Goal: Transaction & Acquisition: Book appointment/travel/reservation

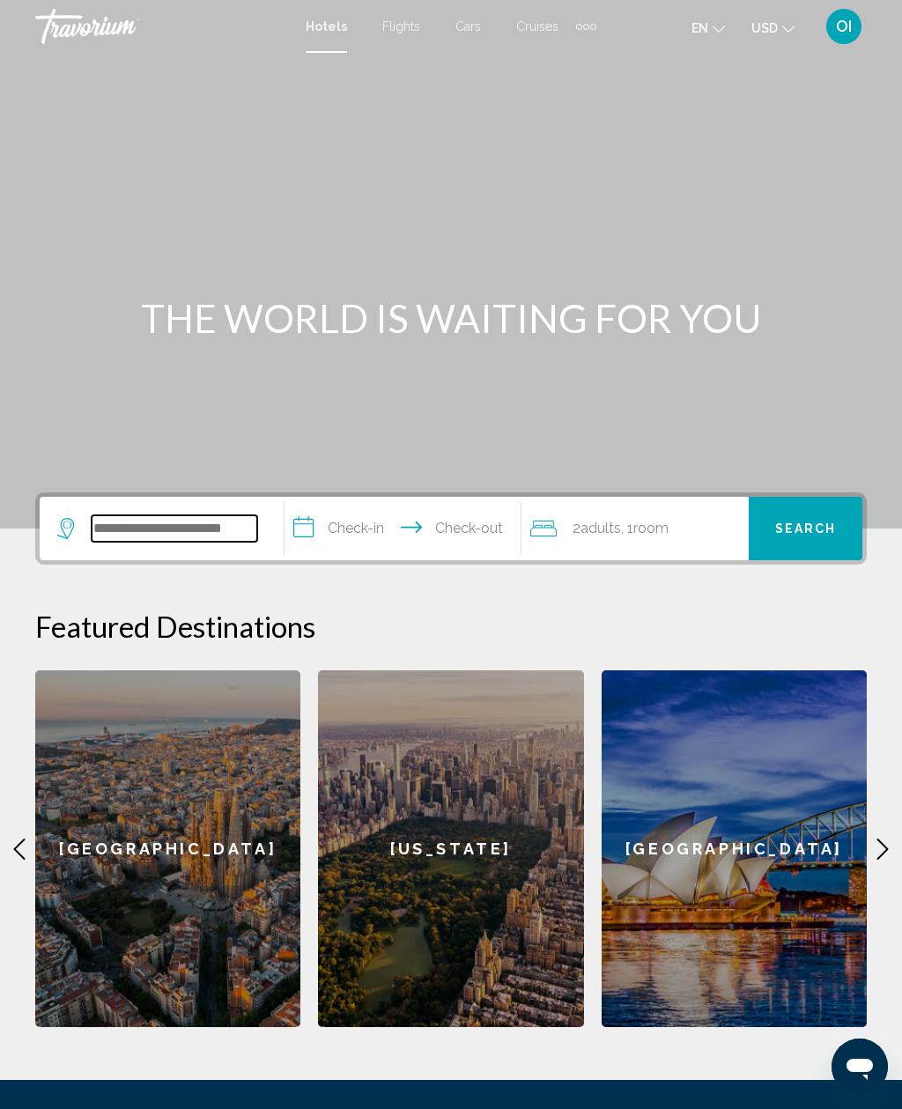
click at [129, 535] on input "Search widget" at bounding box center [175, 528] width 166 height 26
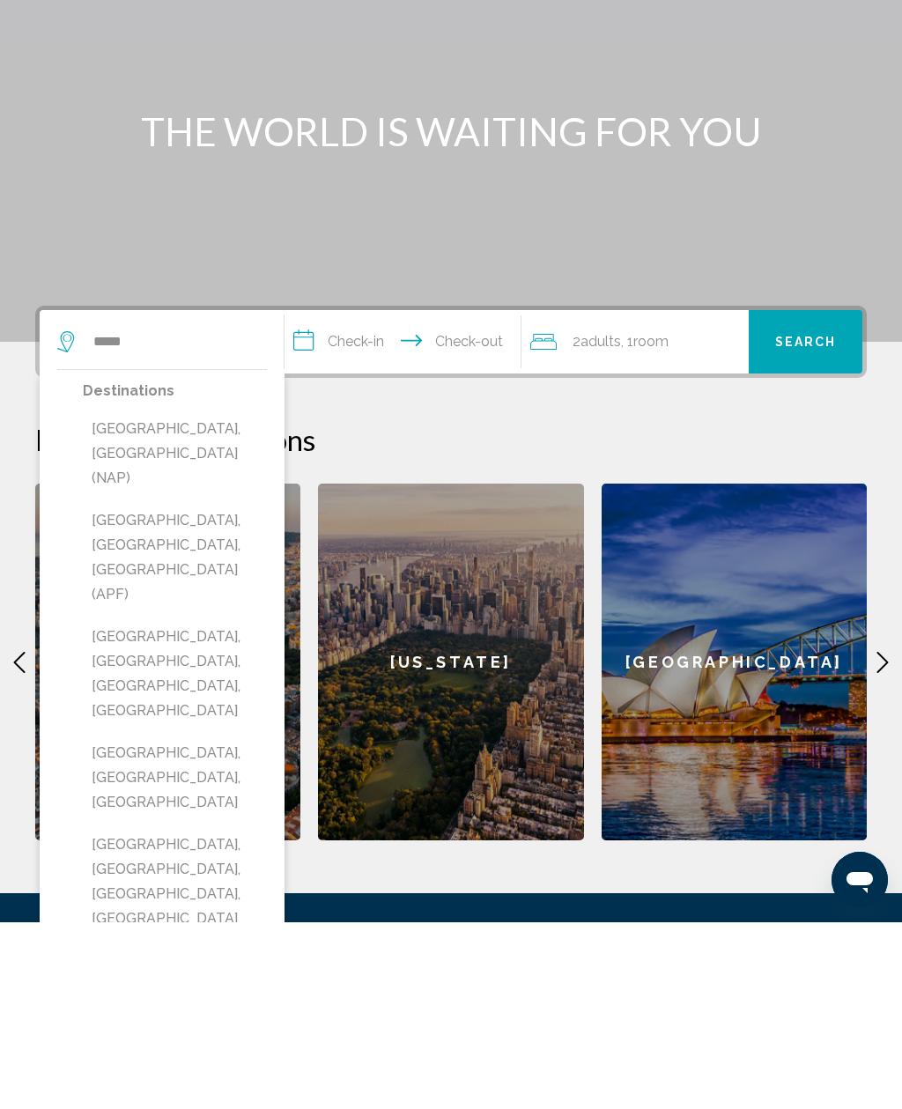
click at [125, 690] on button "Naples, FL, United States (APF)" at bounding box center [175, 743] width 184 height 107
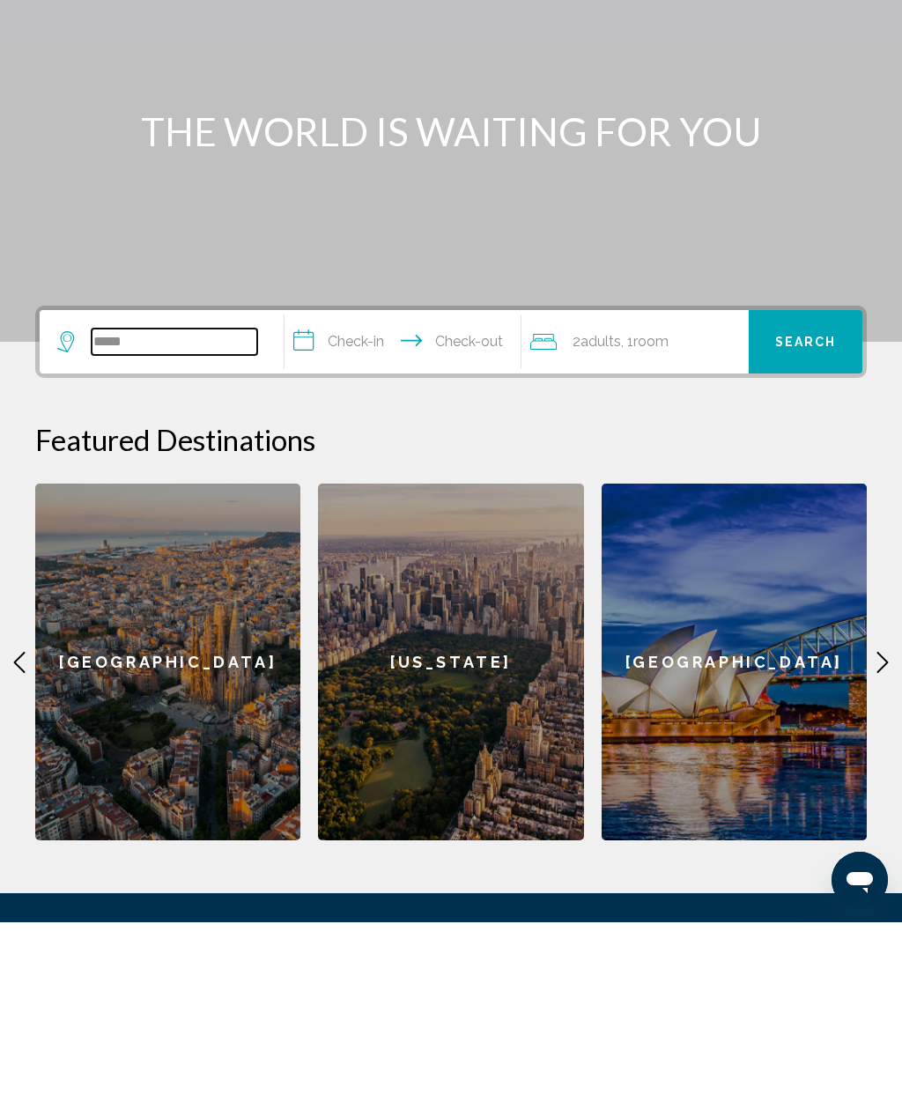
type input "**********"
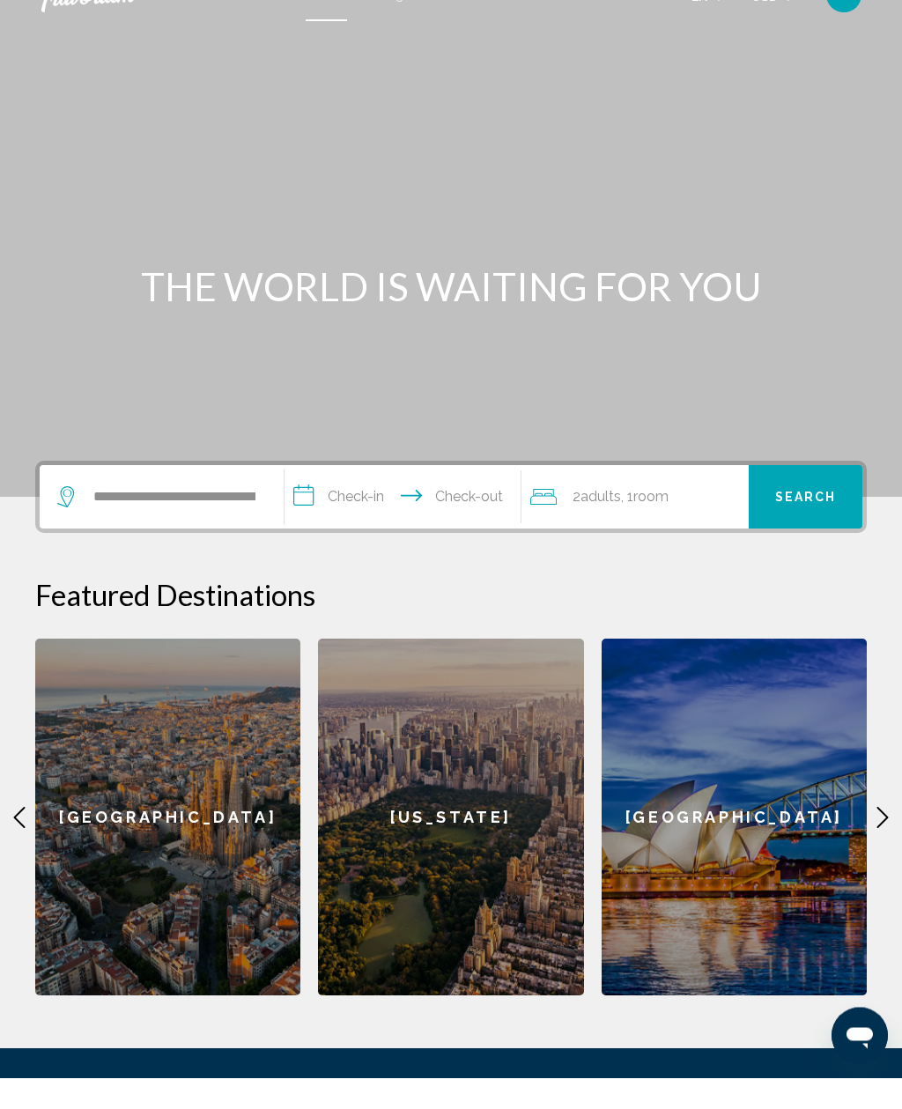
click at [387, 497] on input "**********" at bounding box center [405, 531] width 243 height 69
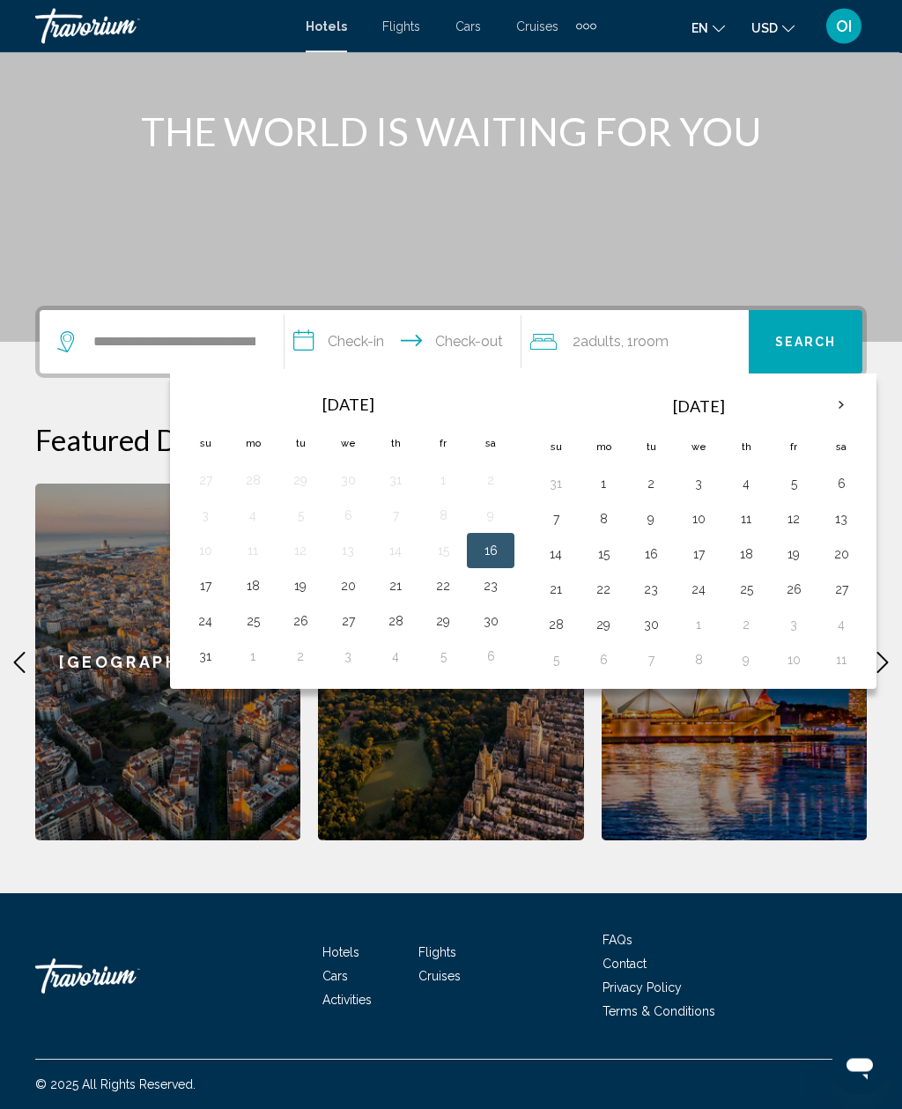
scroll to position [187, 0]
click at [455, 586] on button "22" at bounding box center [443, 585] width 28 height 25
click at [214, 625] on button "24" at bounding box center [205, 620] width 28 height 25
type input "**********"
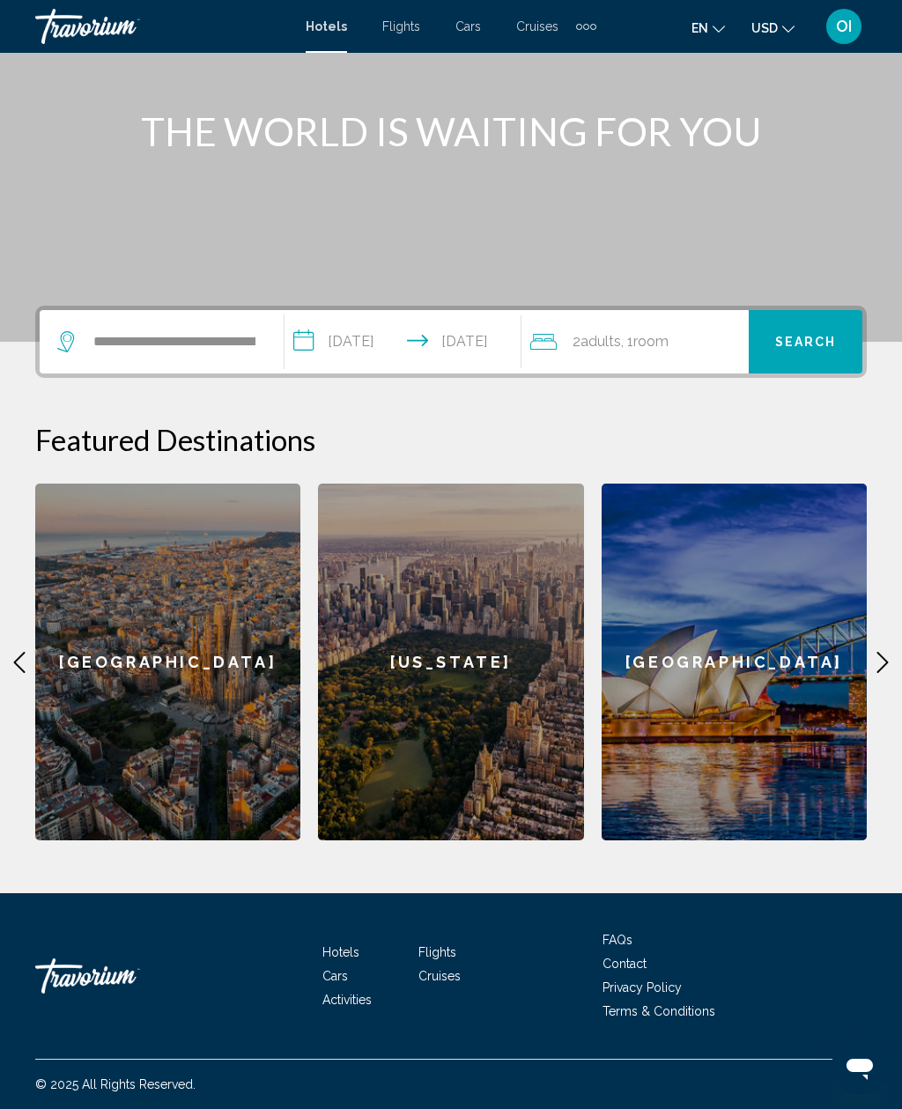
click at [791, 336] on span "Search" at bounding box center [806, 342] width 62 height 14
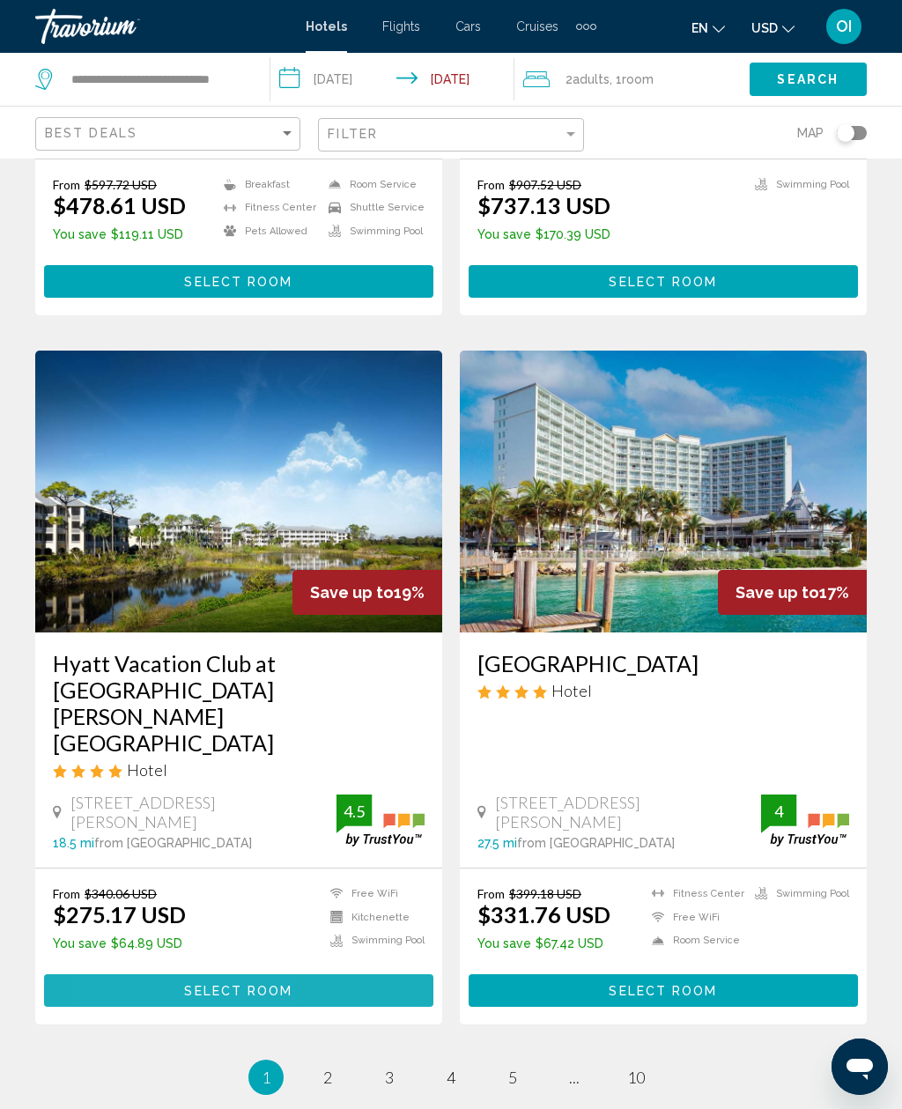
scroll to position [3336, 0]
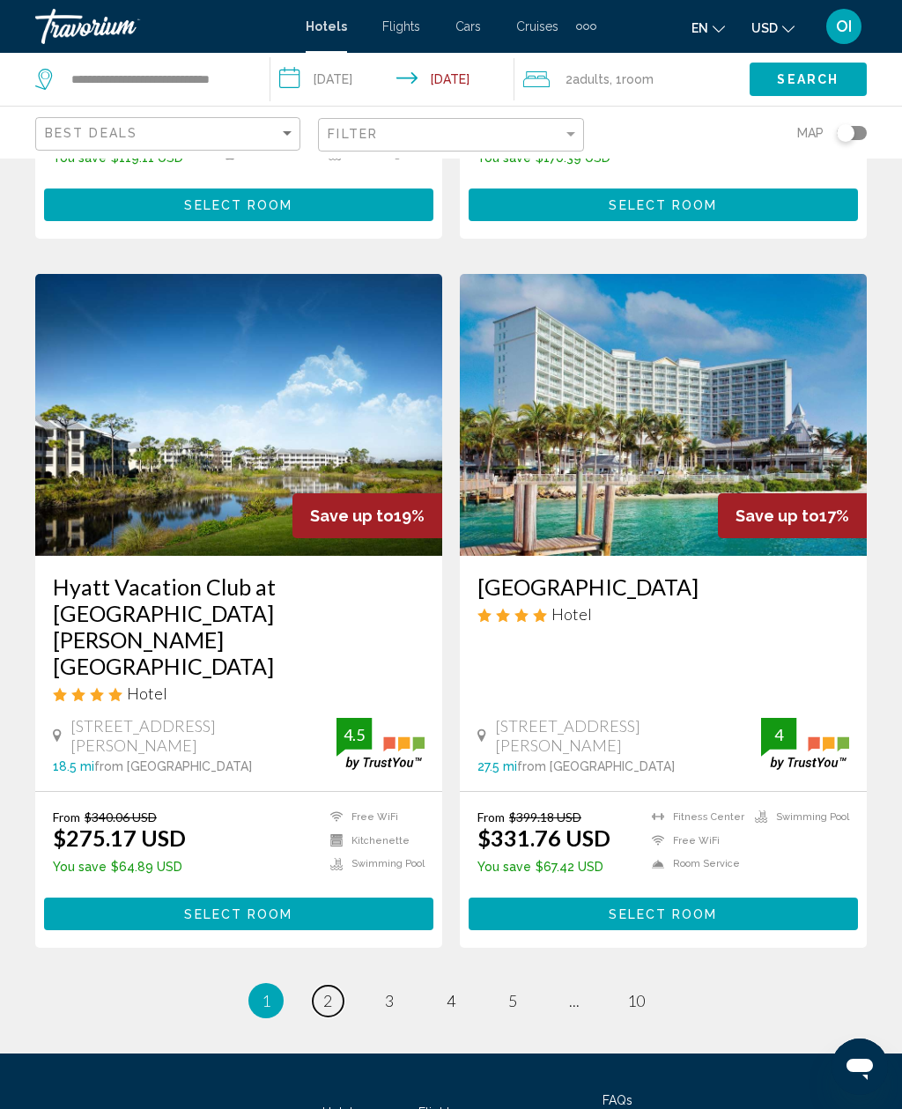
click at [335, 985] on link "page 2" at bounding box center [328, 1000] width 31 height 31
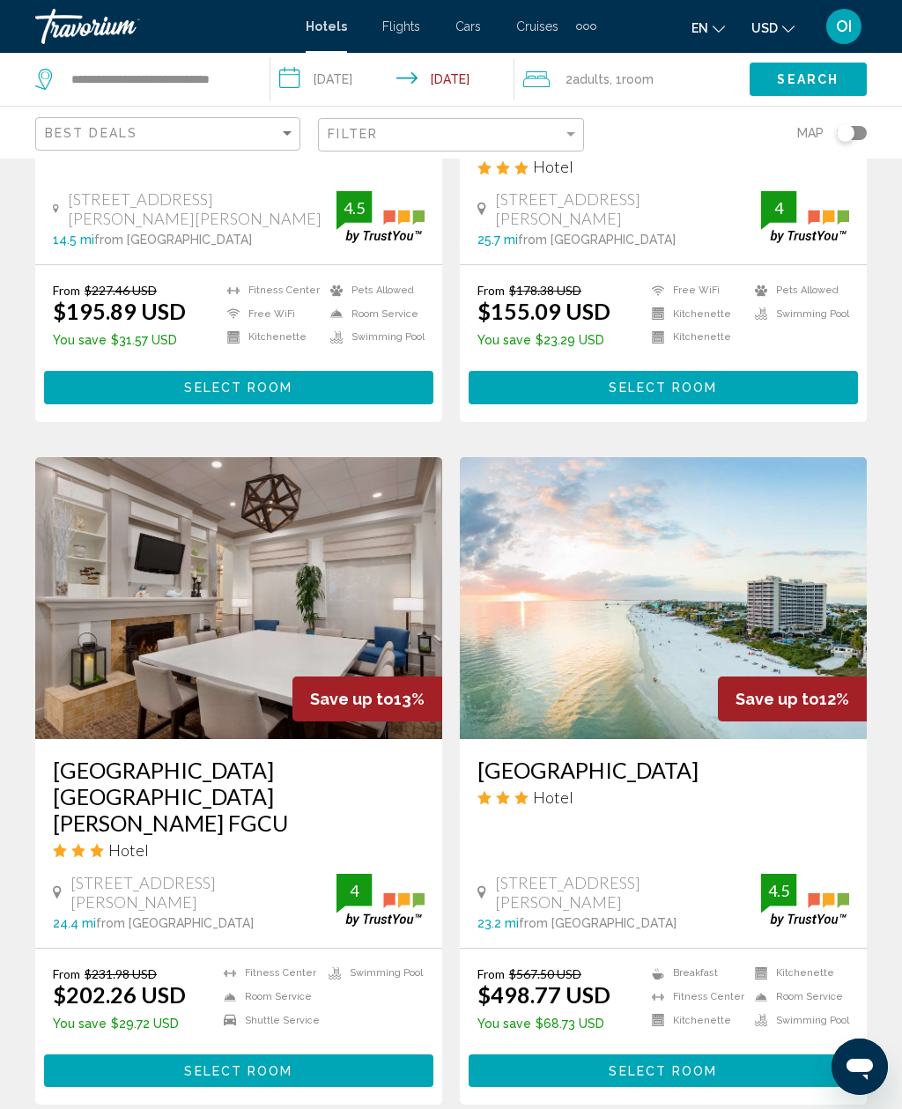
scroll to position [3139, 0]
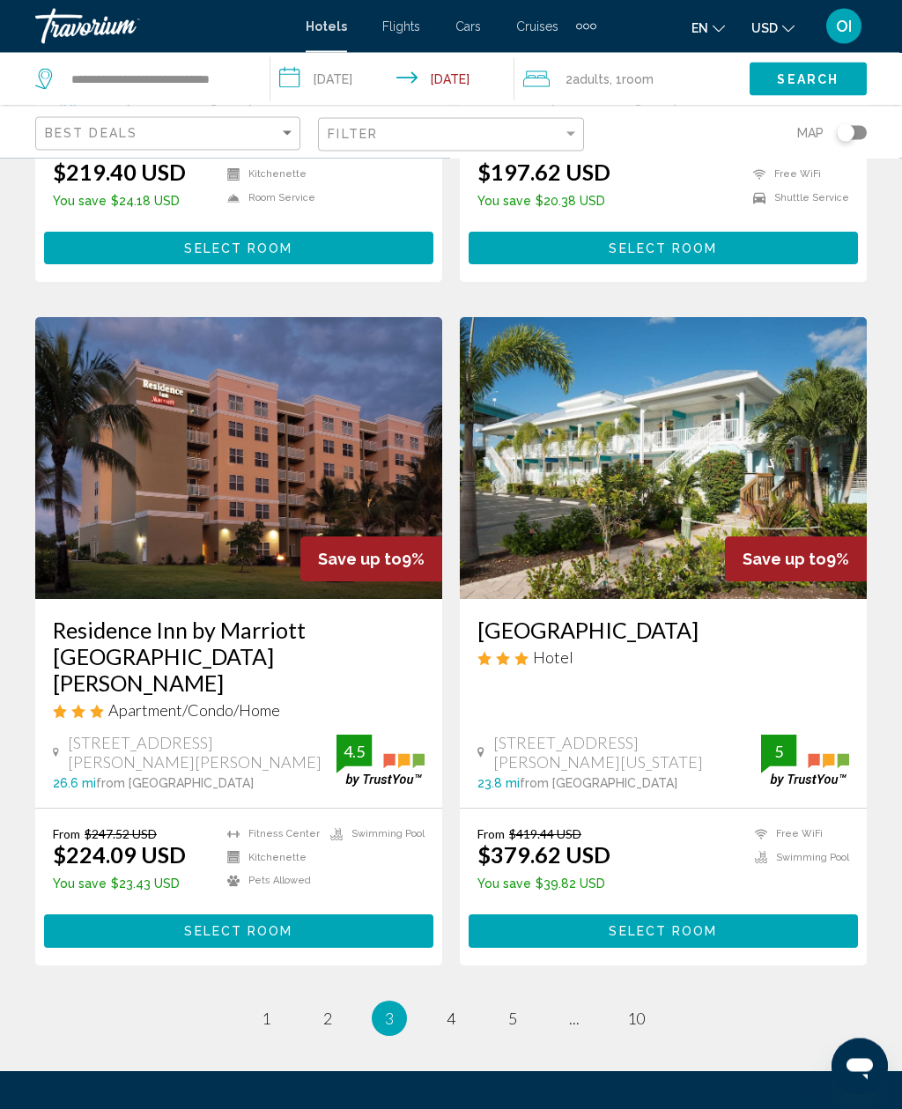
scroll to position [3270, 0]
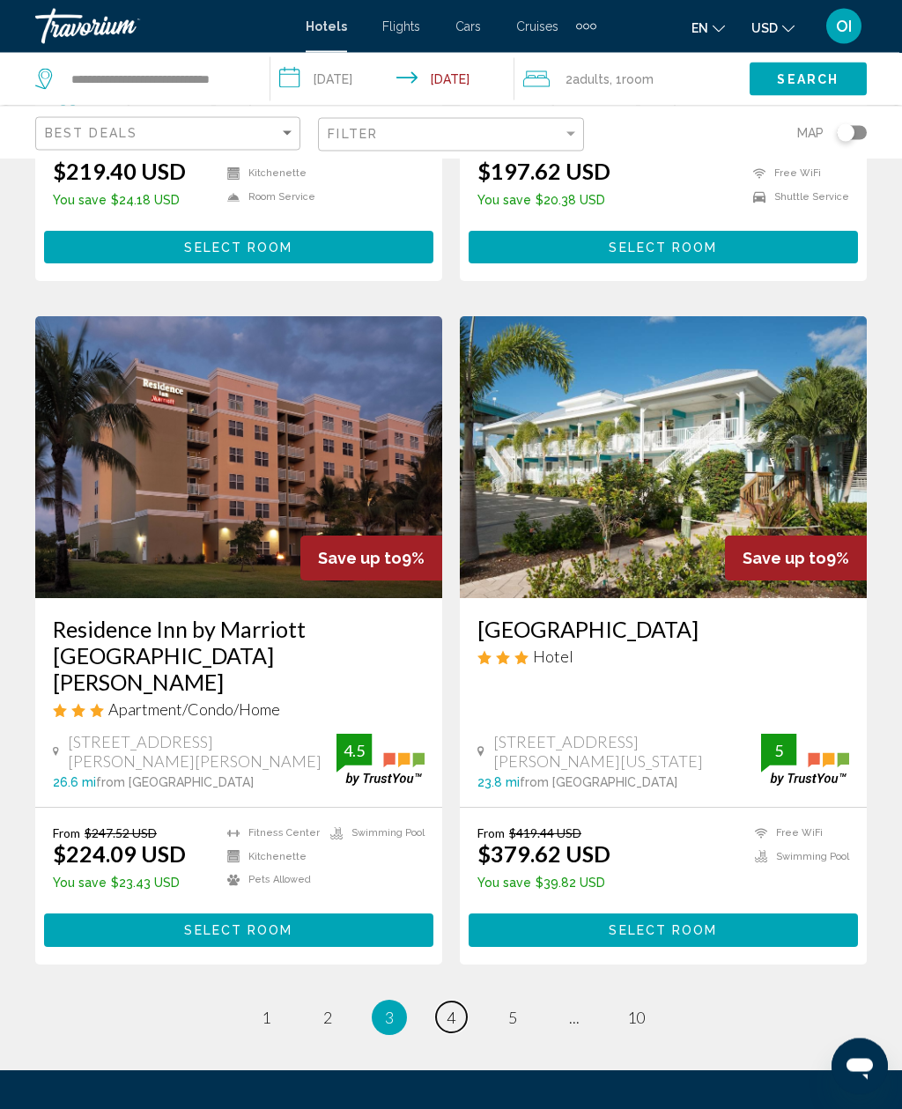
click at [454, 1008] on span "4" at bounding box center [450, 1017] width 9 height 19
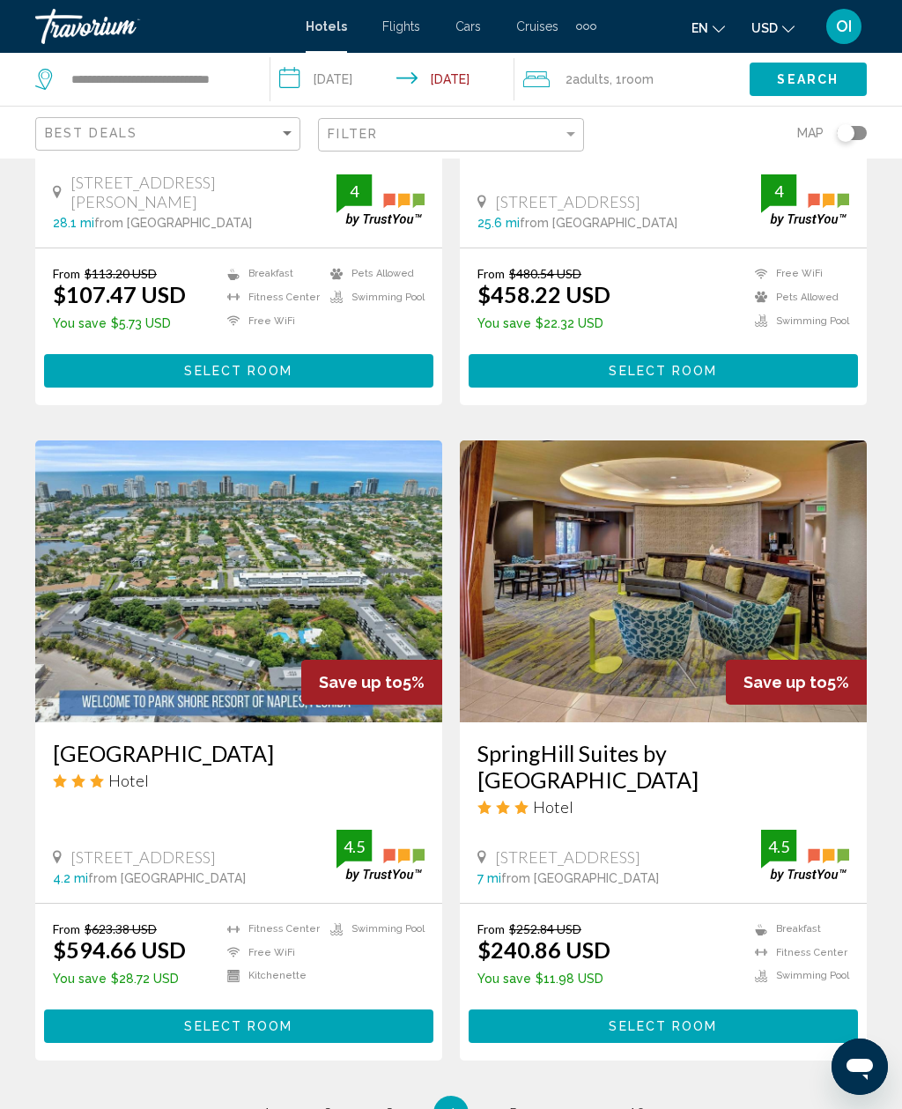
click at [454, 1103] on span "4" at bounding box center [450, 1112] width 9 height 19
click at [446, 1103] on span "4" at bounding box center [450, 1112] width 9 height 19
click at [514, 1103] on span "5" at bounding box center [512, 1112] width 9 height 19
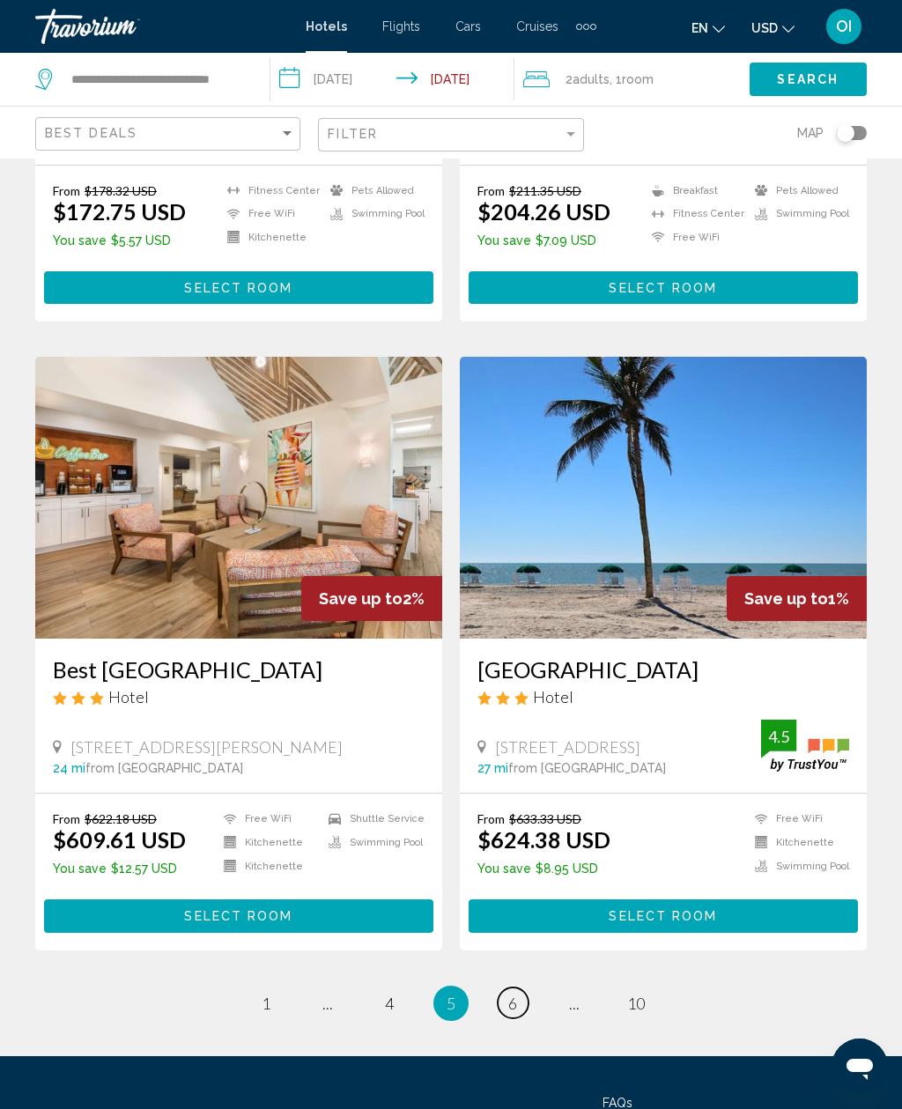
scroll to position [3192, 0]
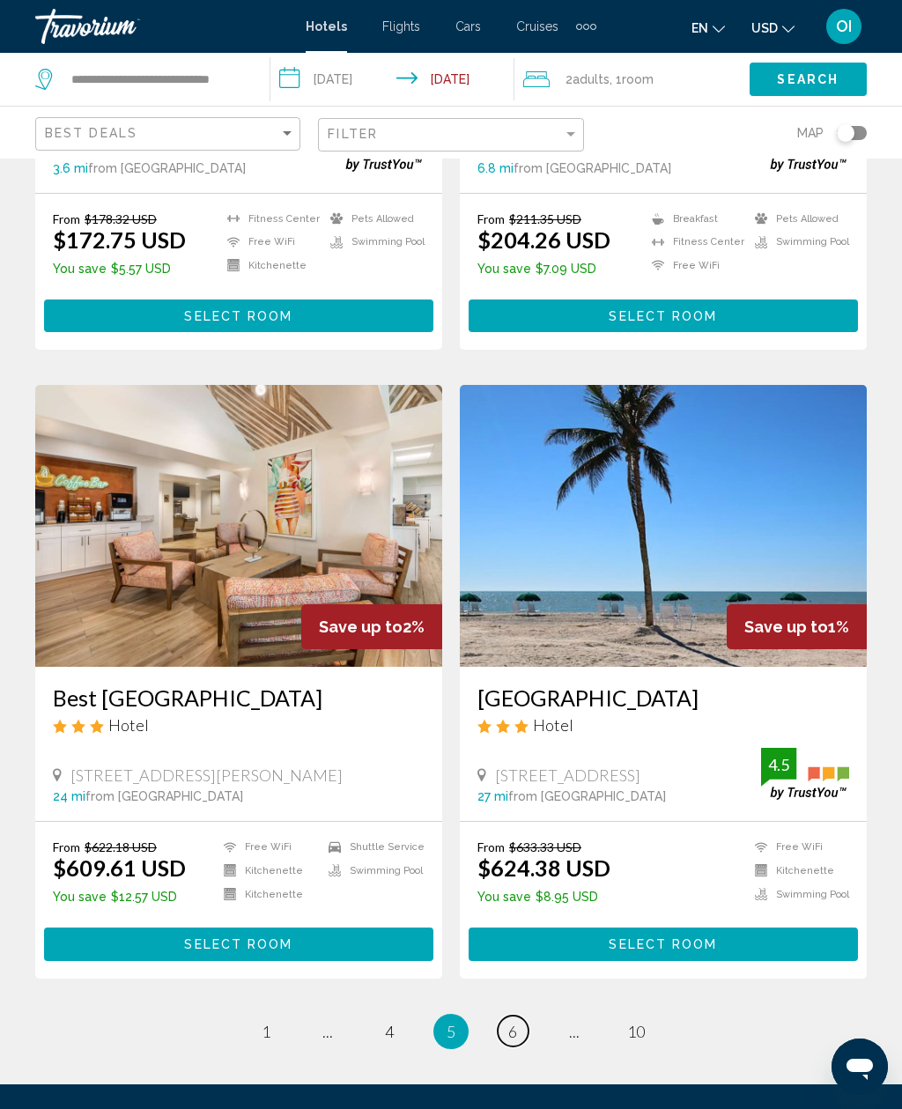
click at [512, 1015] on link "page 6" at bounding box center [513, 1030] width 31 height 31
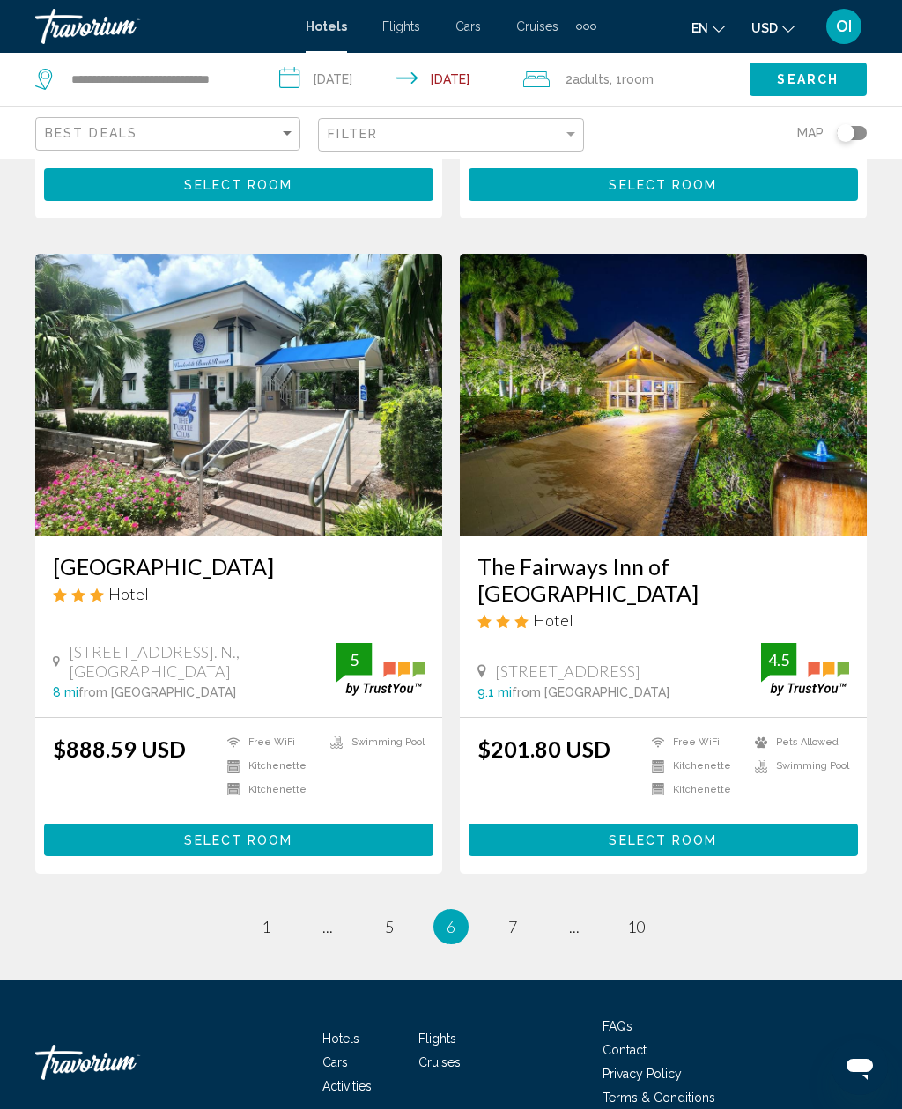
click at [460, 909] on li "You're on page 6" at bounding box center [450, 926] width 35 height 35
click at [452, 917] on span "6" at bounding box center [450, 926] width 9 height 19
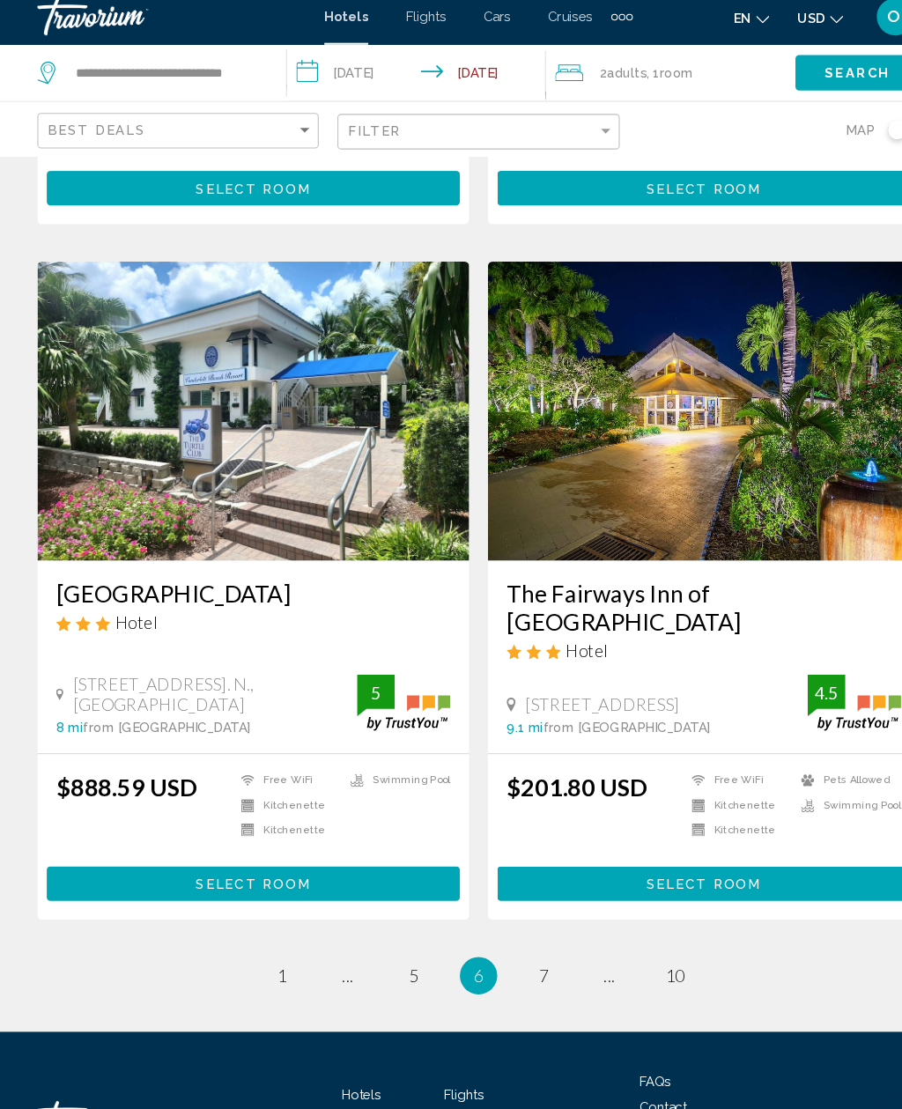
scroll to position [3231, 0]
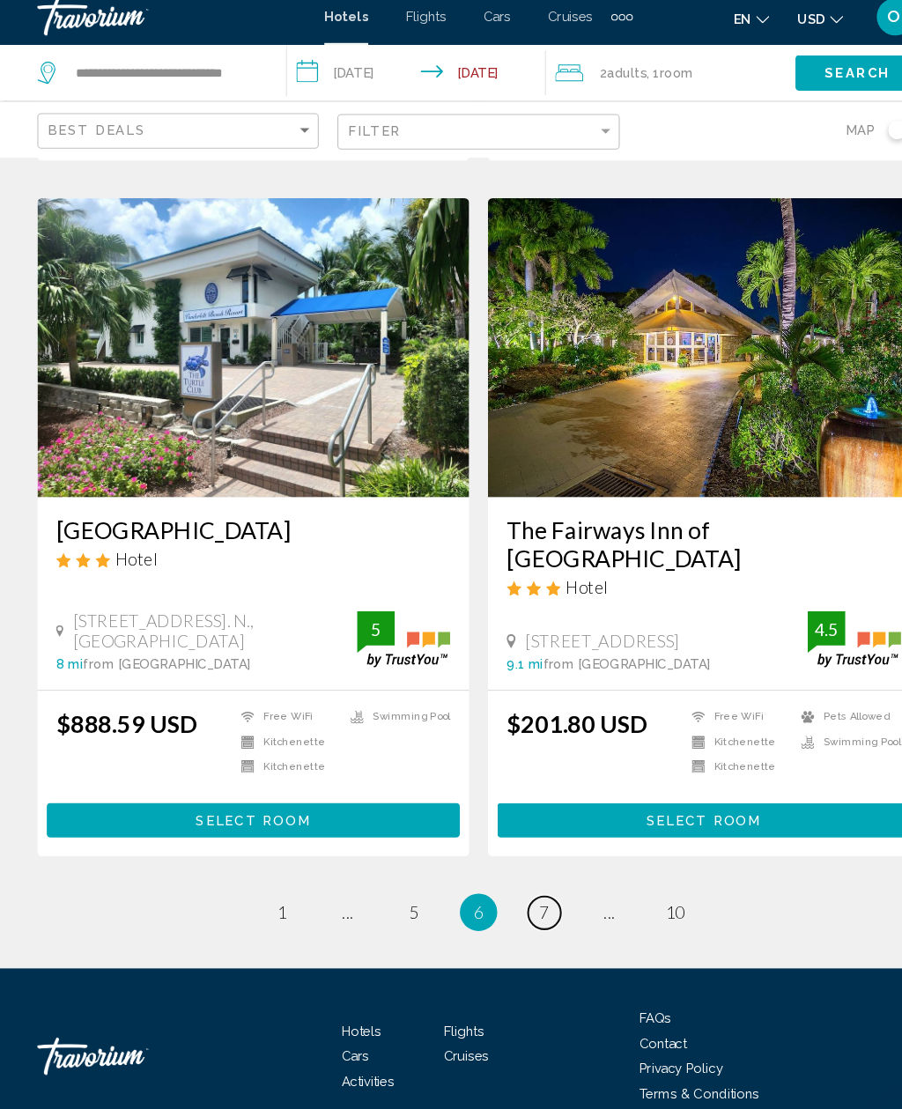
click at [506, 855] on link "page 7" at bounding box center [513, 870] width 31 height 31
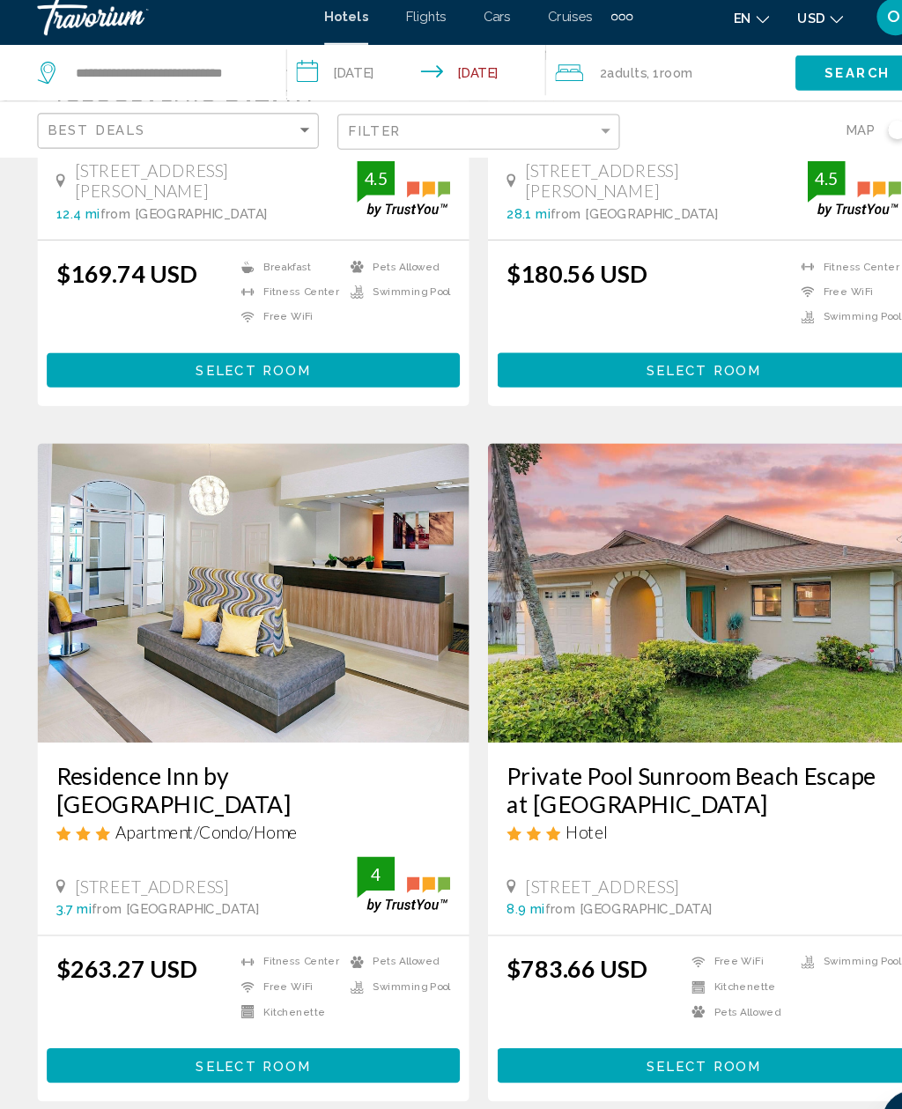
scroll to position [3264, 0]
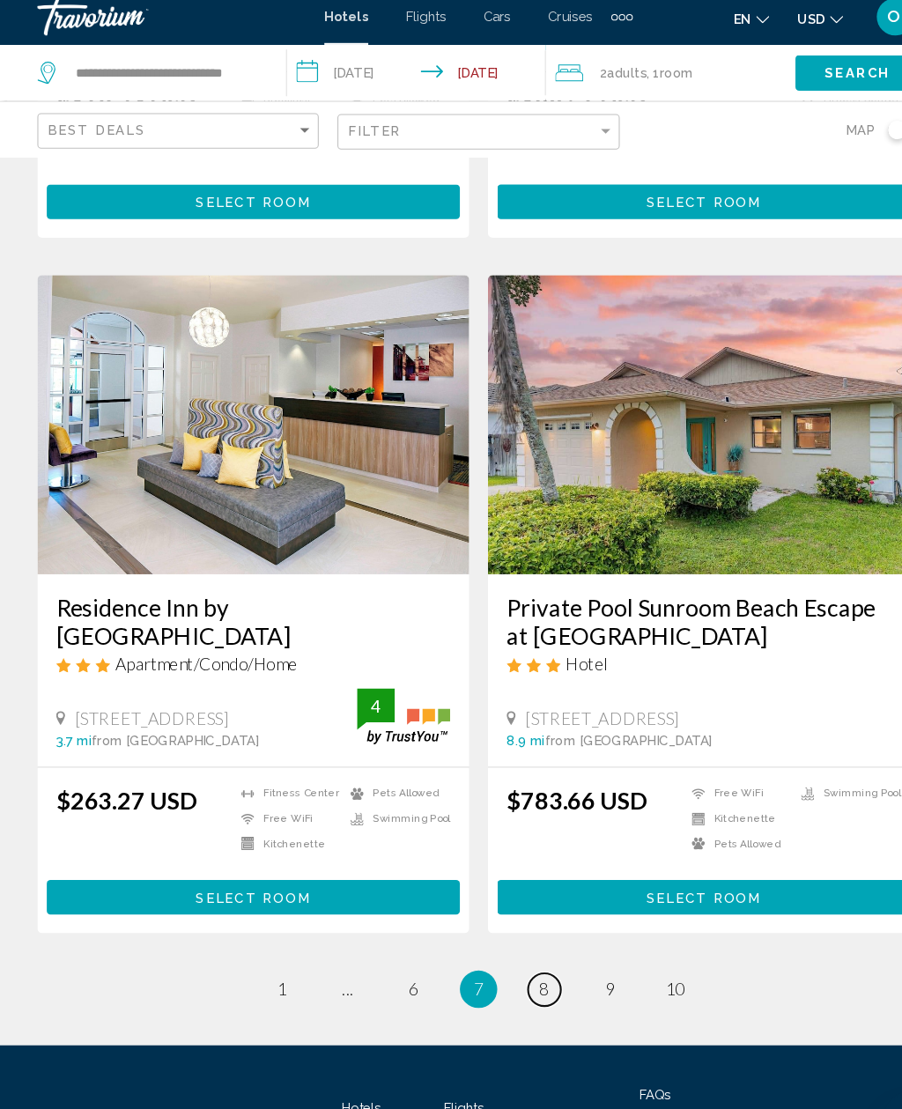
click at [521, 927] on link "page 8" at bounding box center [513, 942] width 31 height 31
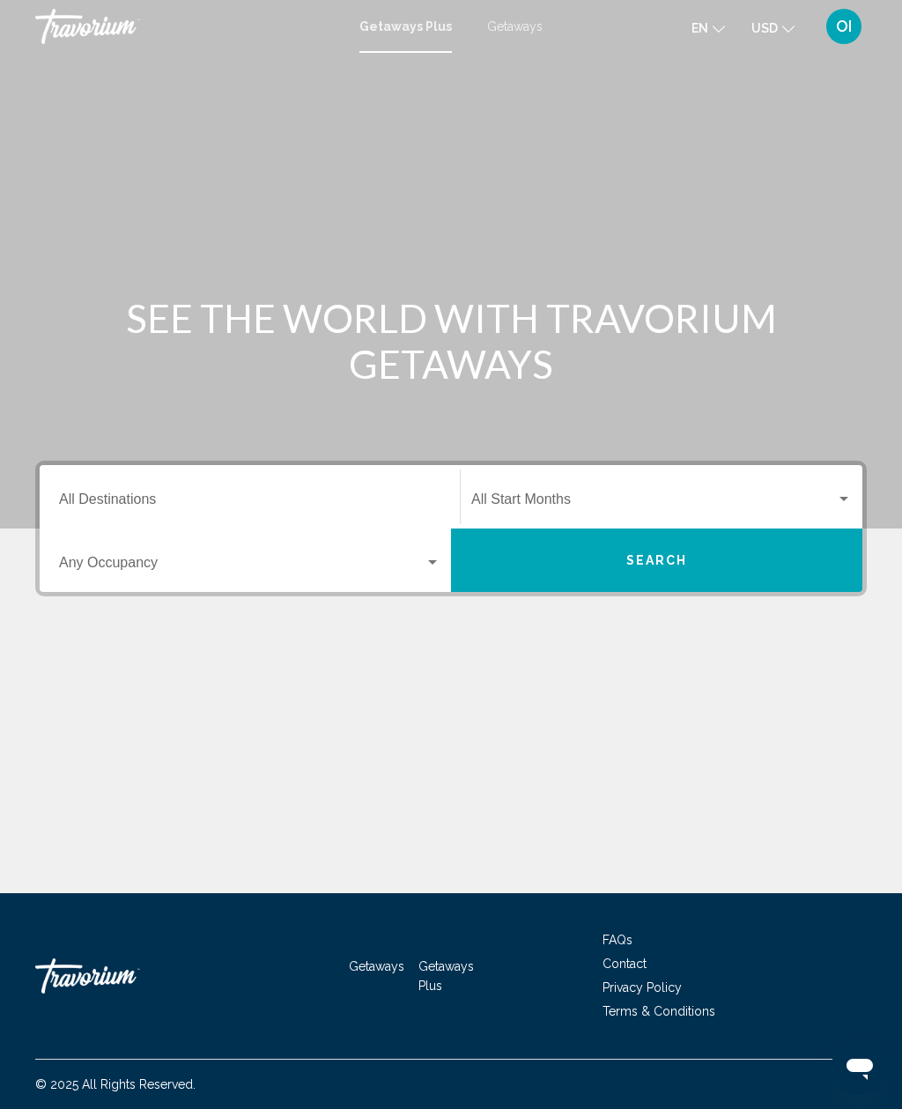
click at [146, 569] on span "Search widget" at bounding box center [241, 566] width 365 height 16
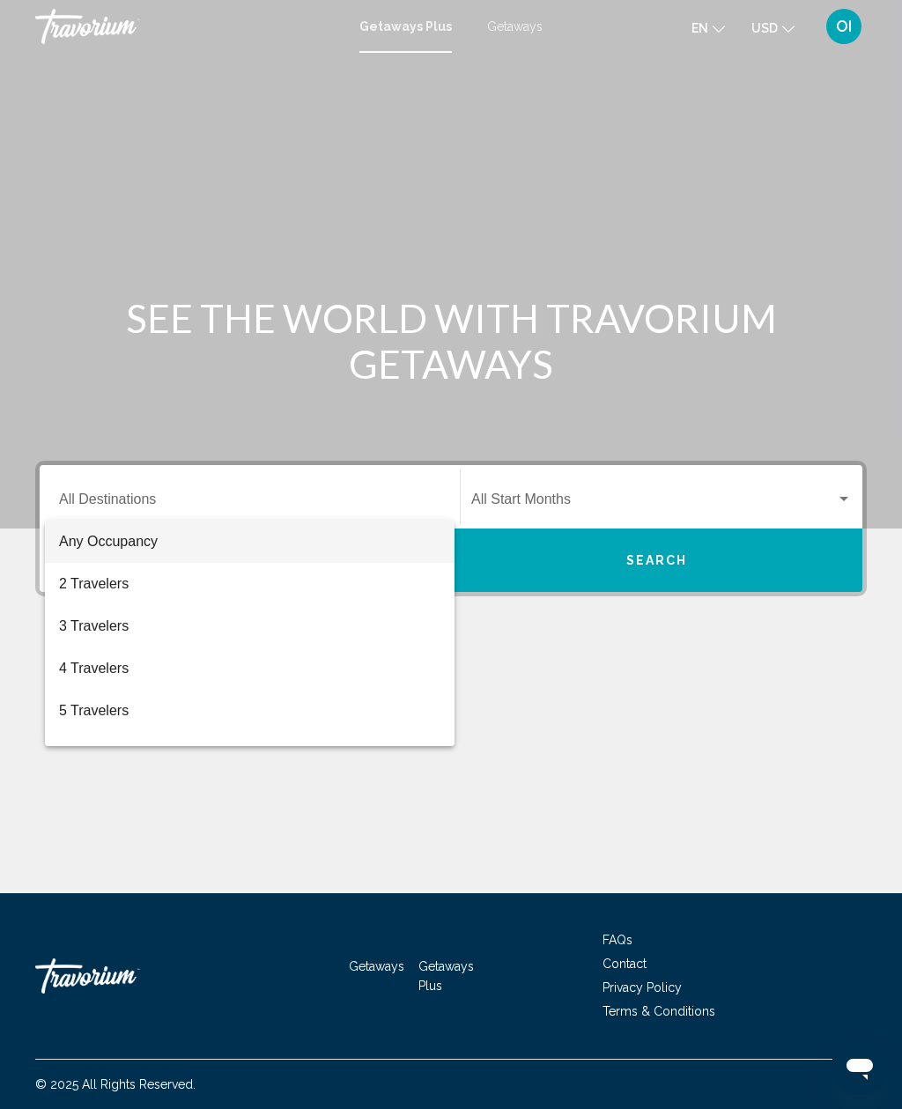
scroll to position [56, 0]
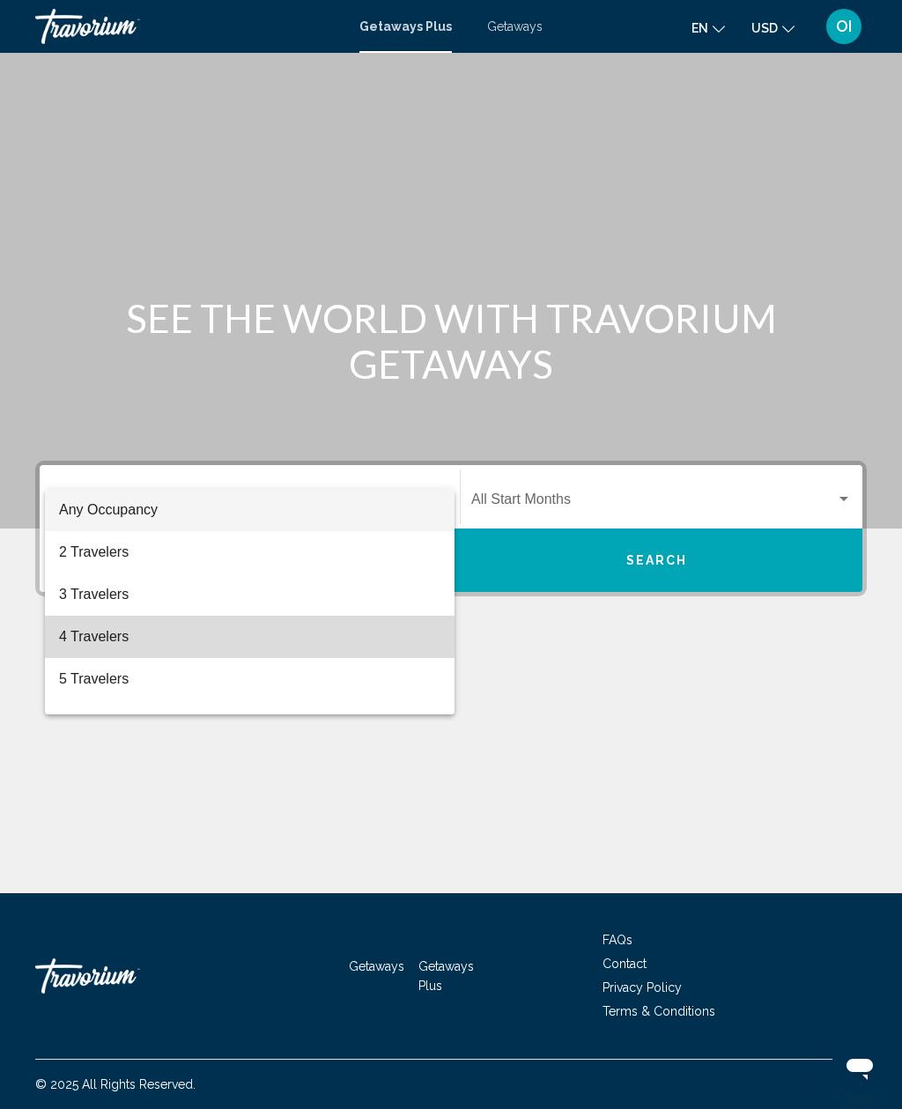
click at [89, 631] on span "4 Travelers" at bounding box center [249, 637] width 381 height 42
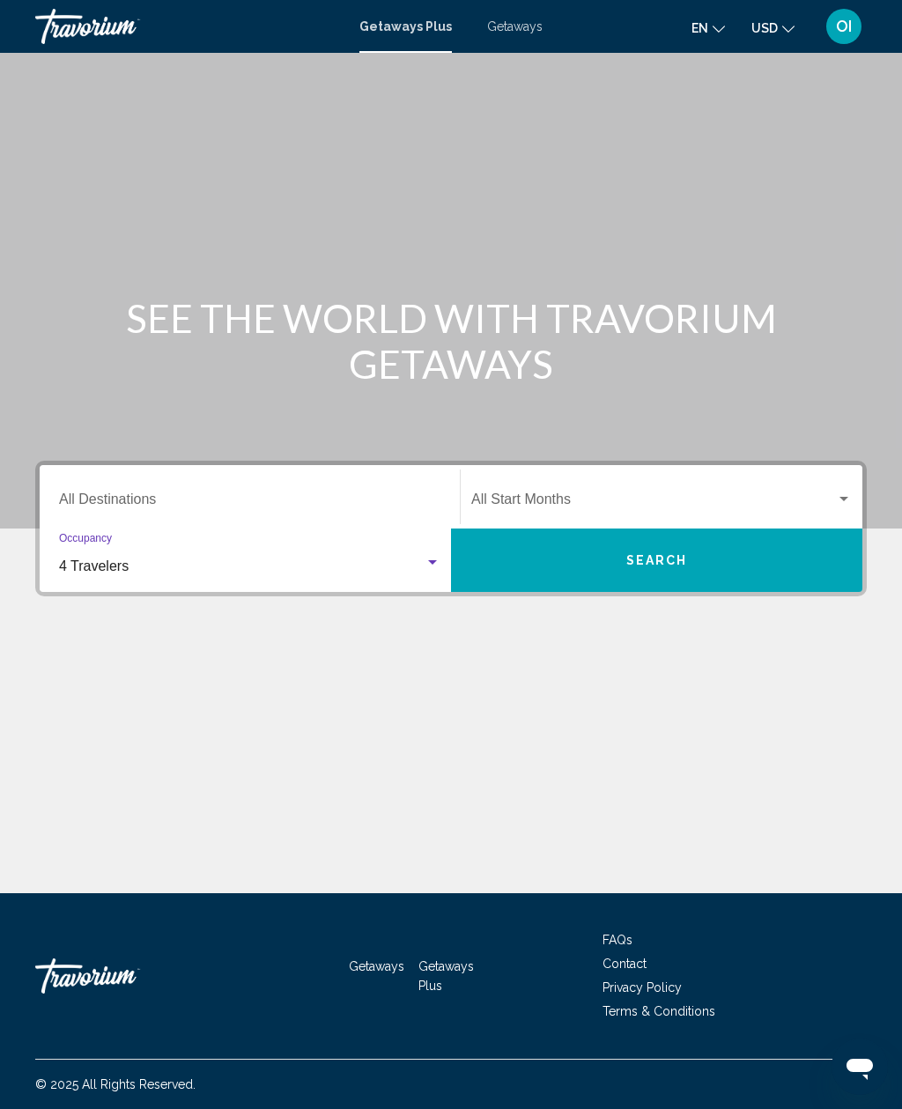
click at [583, 528] on button "Search" at bounding box center [656, 559] width 411 height 63
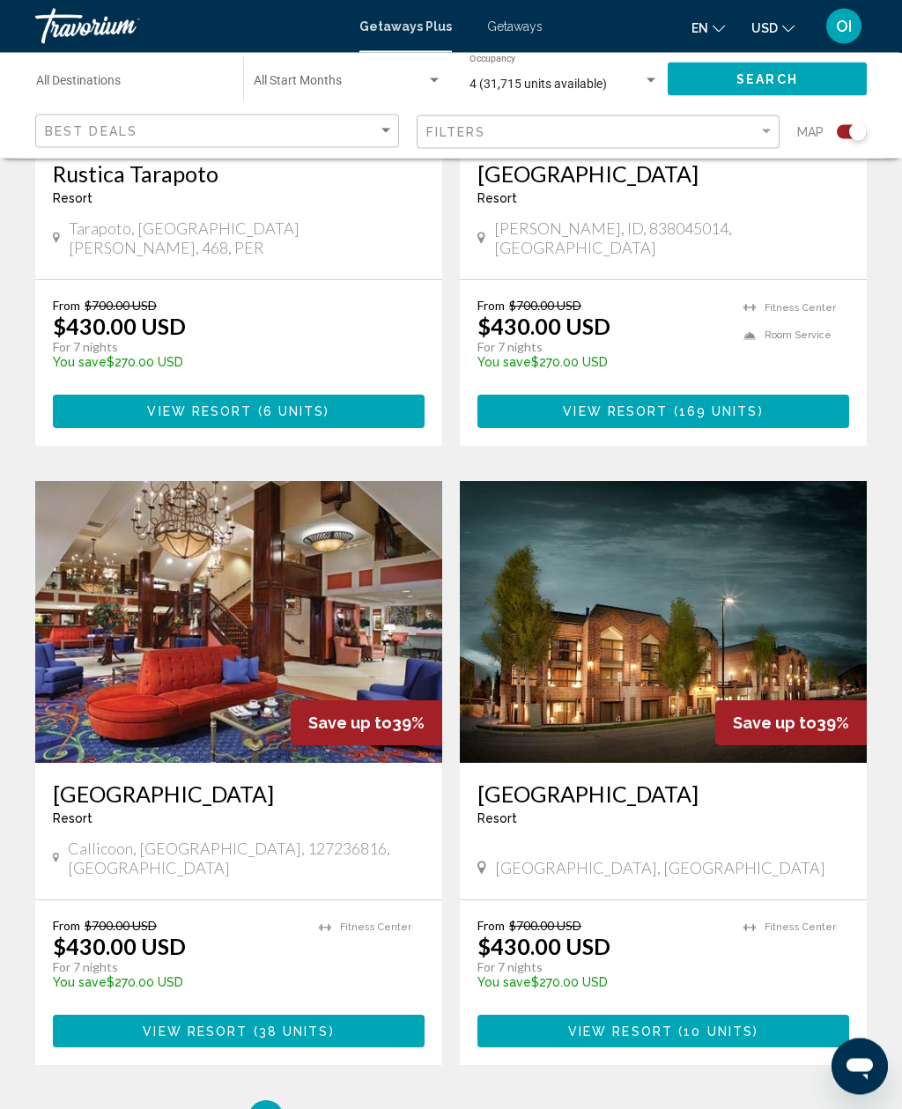
scroll to position [3388, 0]
click at [327, 1102] on link "page 2" at bounding box center [328, 1117] width 31 height 31
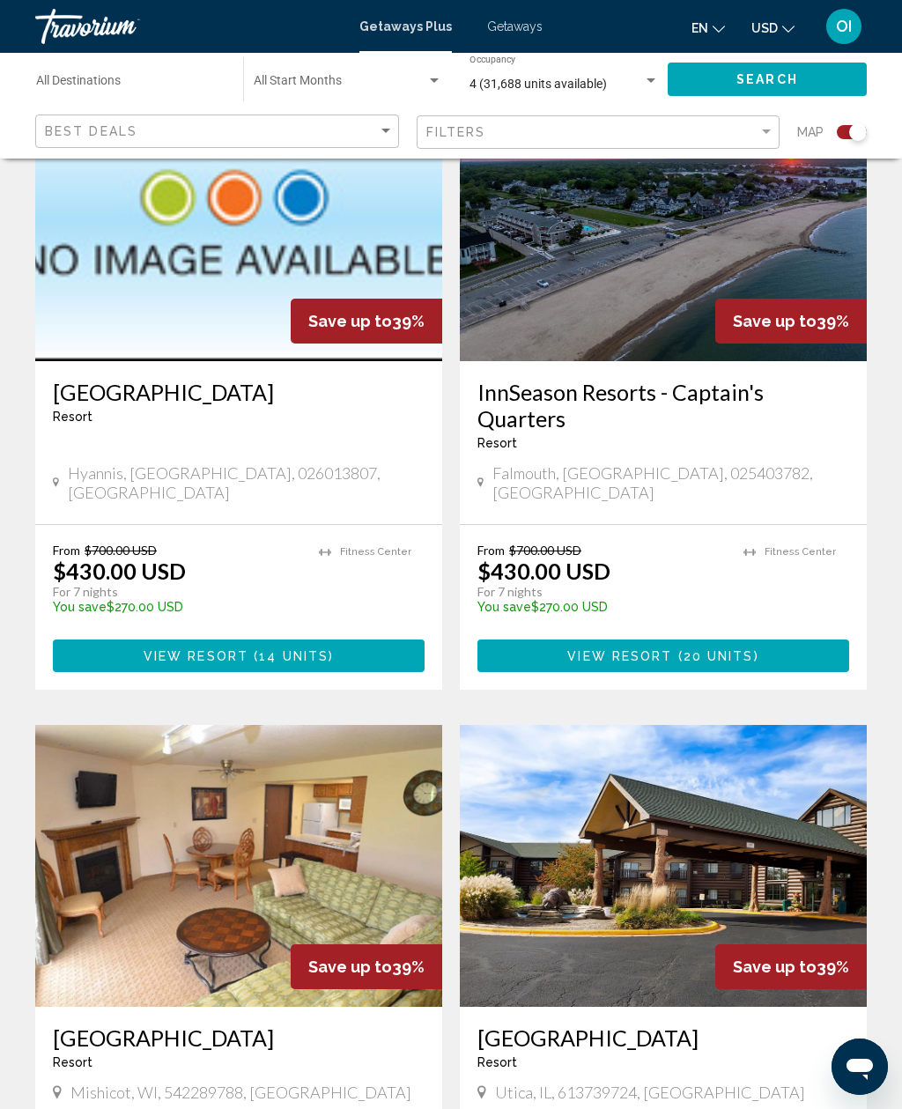
scroll to position [2076, 0]
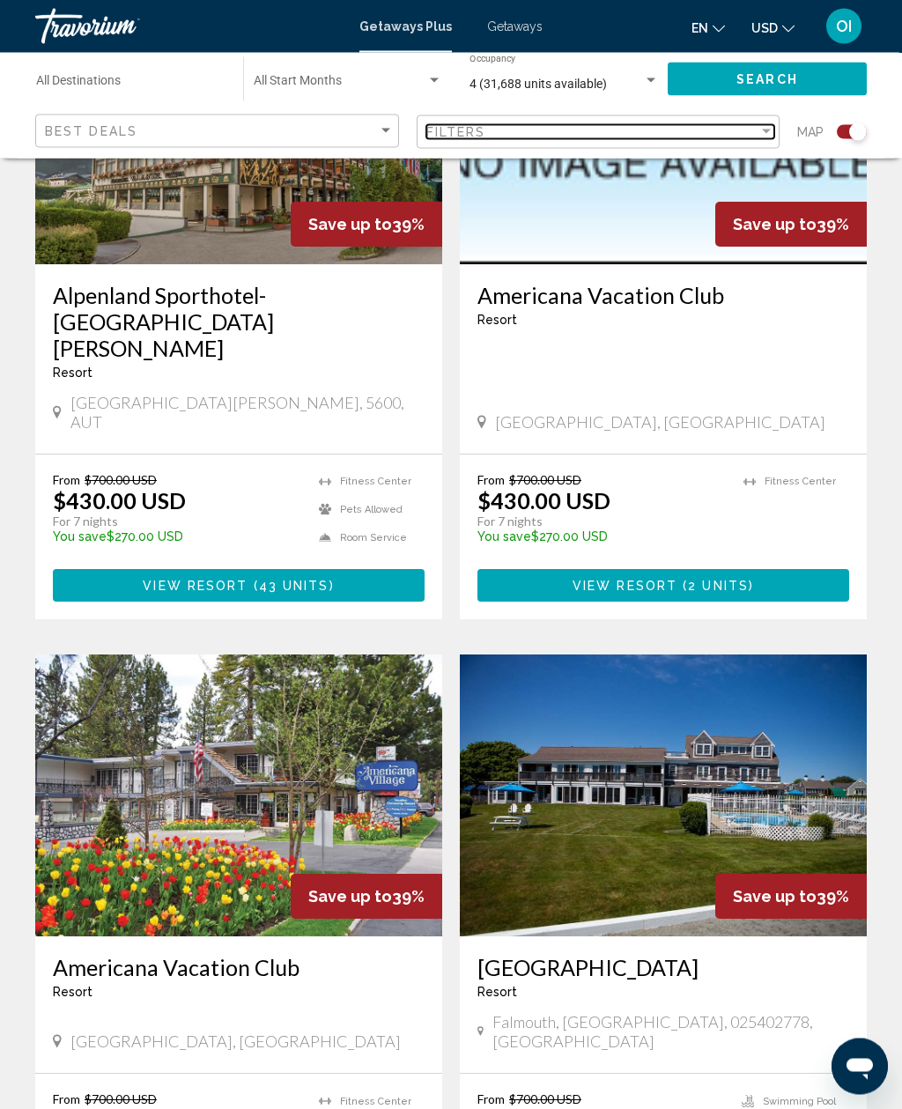
click at [494, 125] on mat-select "Filters" at bounding box center [600, 132] width 349 height 15
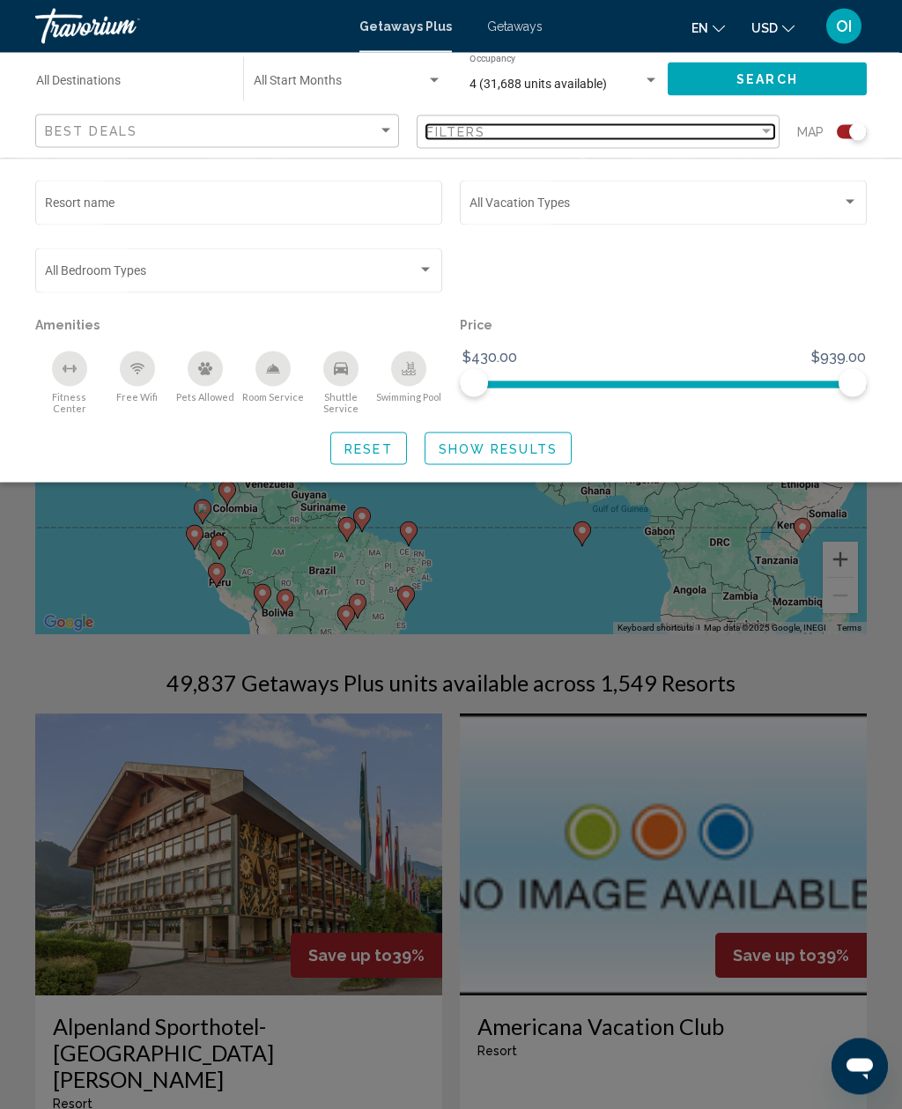
scroll to position [0, 0]
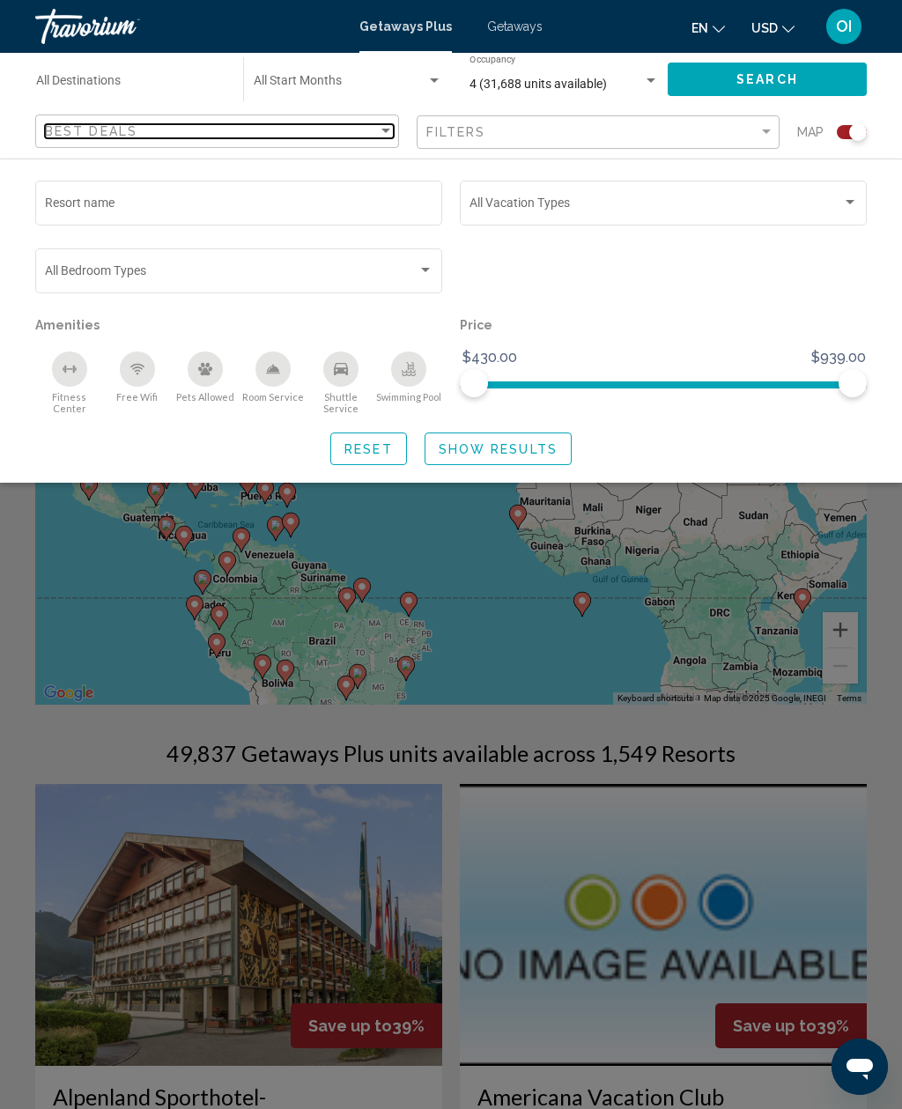
click at [60, 134] on span "Best Deals" at bounding box center [91, 131] width 92 height 14
click at [294, 63] on div at bounding box center [451, 554] width 902 height 1109
click at [62, 541] on div "Search widget" at bounding box center [451, 686] width 902 height 844
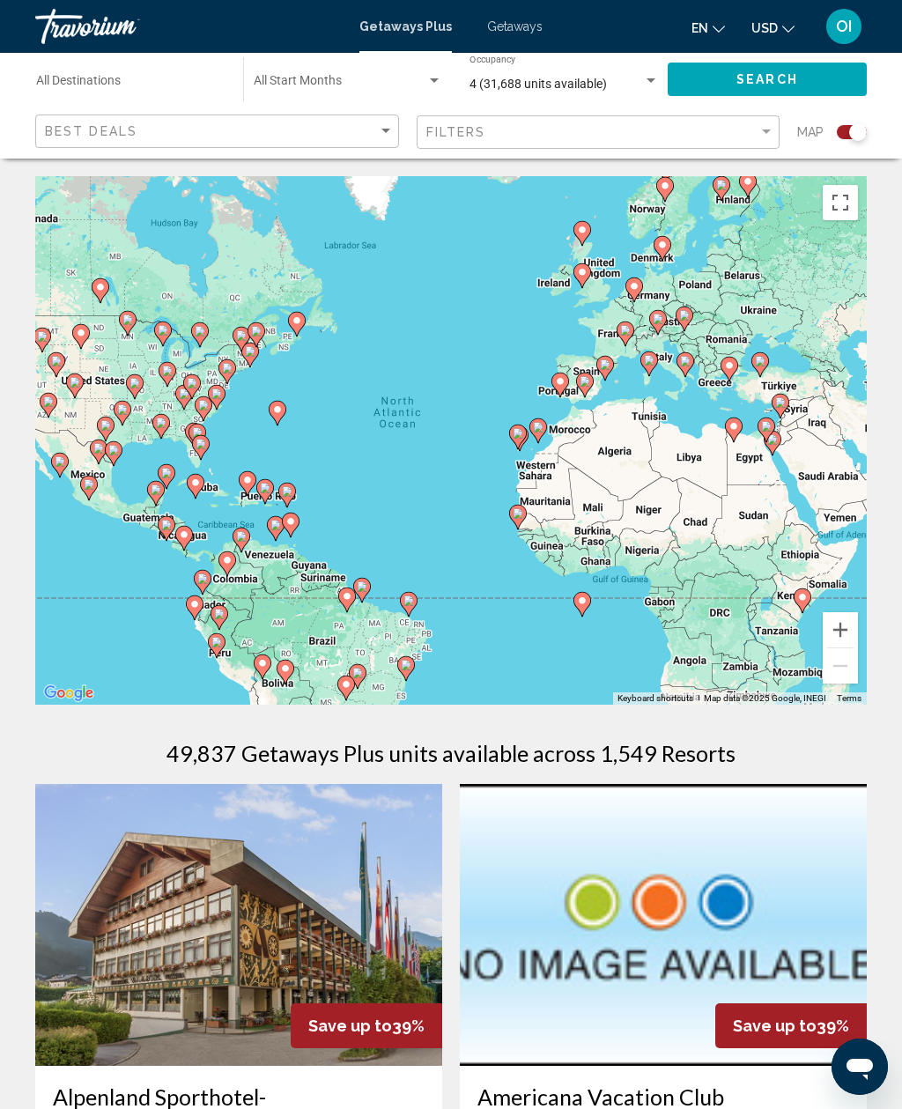
click at [93, 515] on div "To activate drag with keyboard, press Alt + Enter. Once in keyboard drag state,…" at bounding box center [450, 440] width 831 height 528
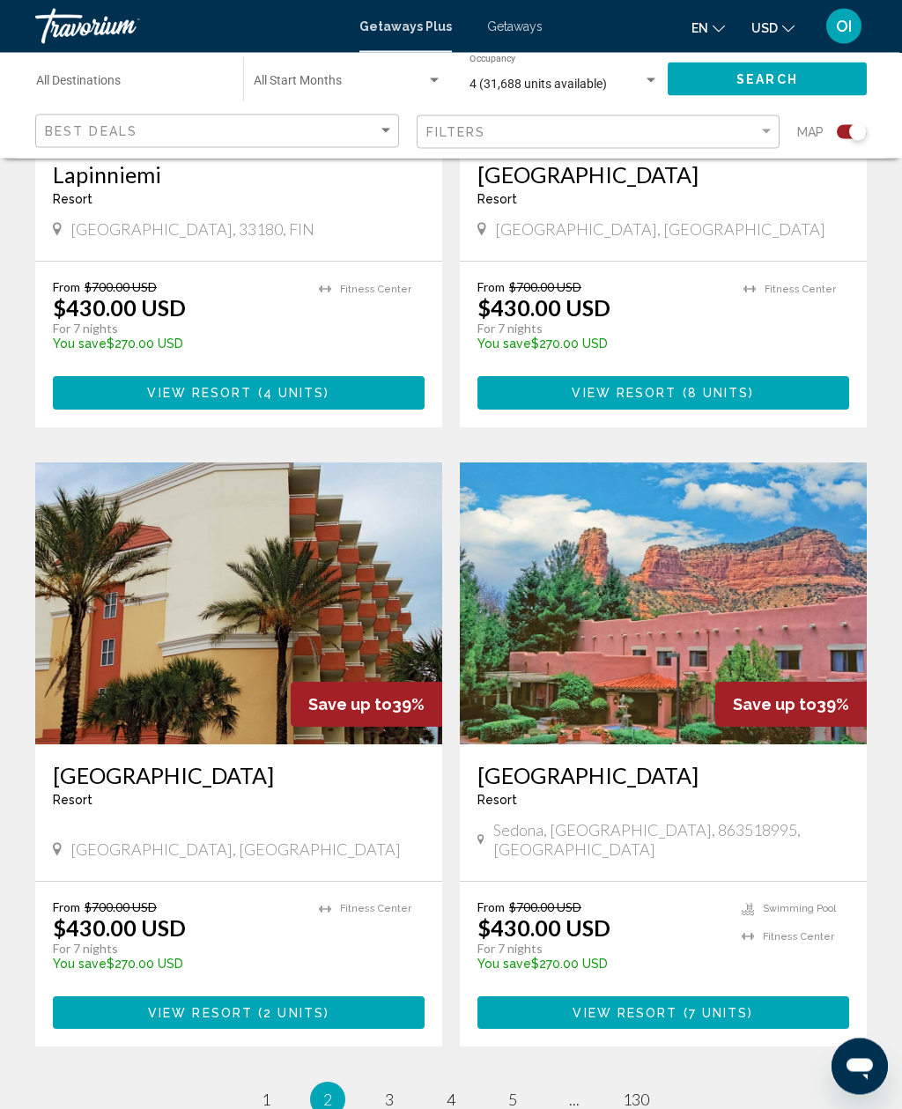
scroll to position [3558, 0]
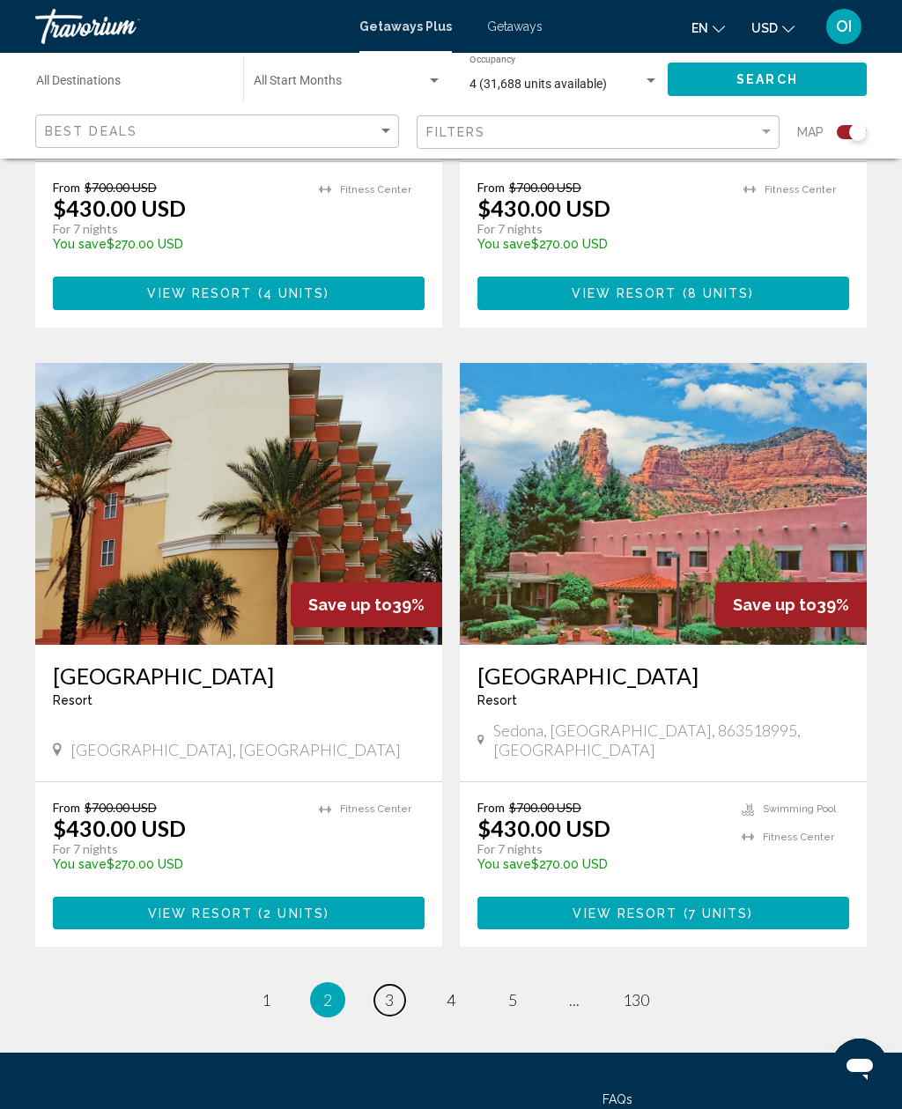
click at [392, 990] on span "3" at bounding box center [389, 999] width 9 height 19
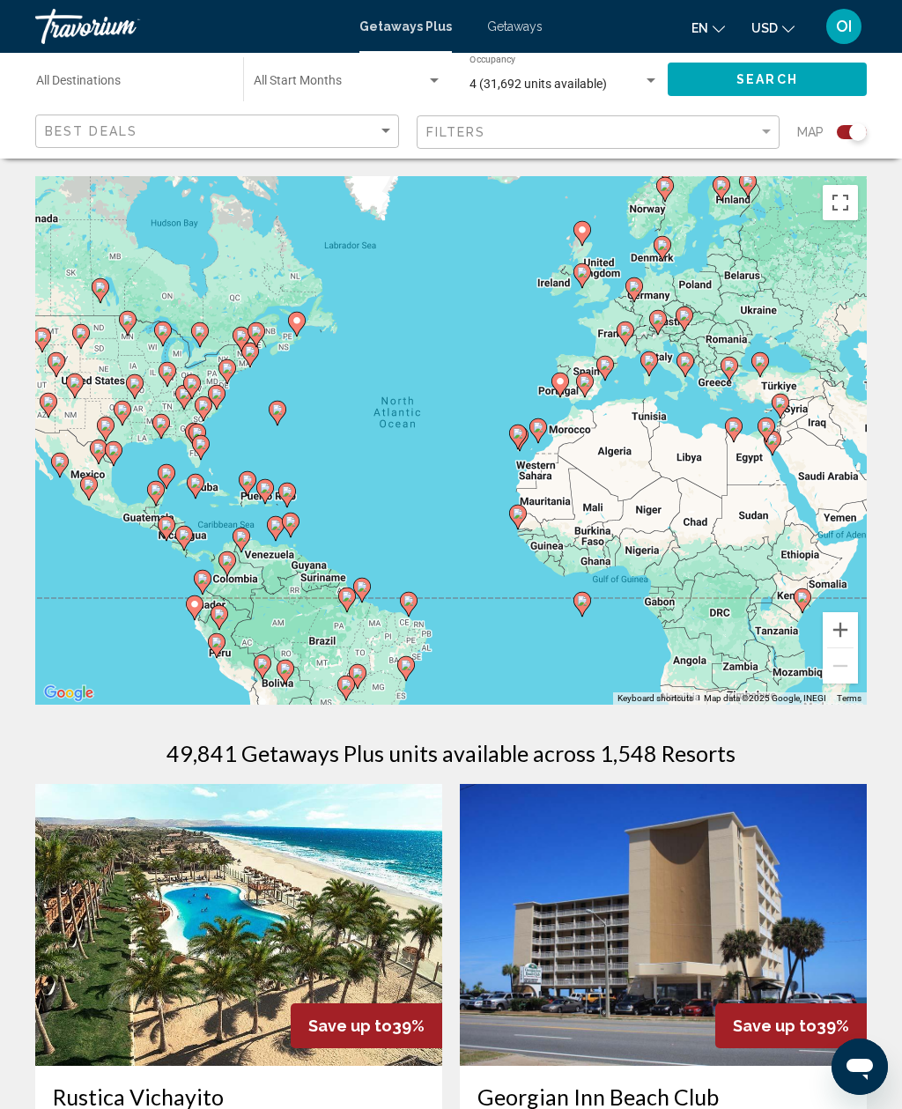
click at [512, 30] on span "Getaways" at bounding box center [514, 26] width 55 height 14
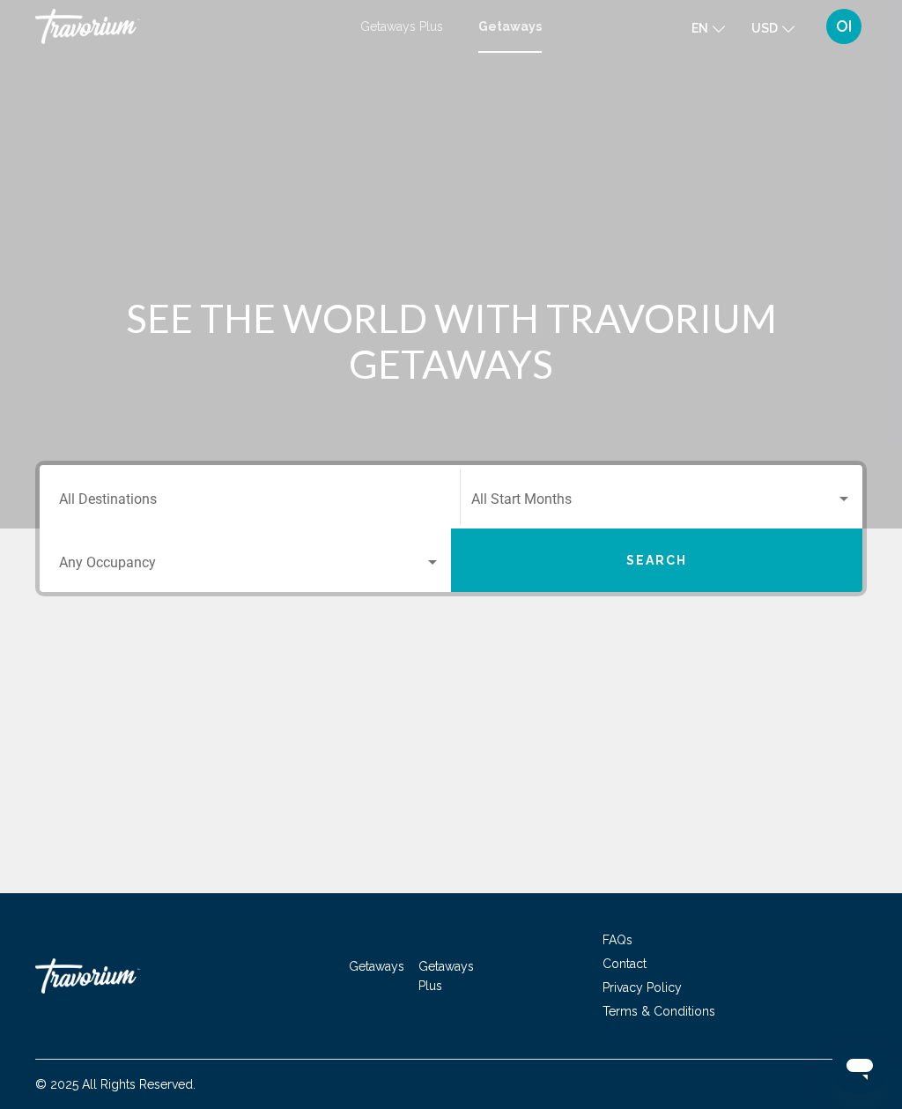
click at [446, 545] on div "Occupancy Any Occupancy" at bounding box center [249, 560] width 402 height 55
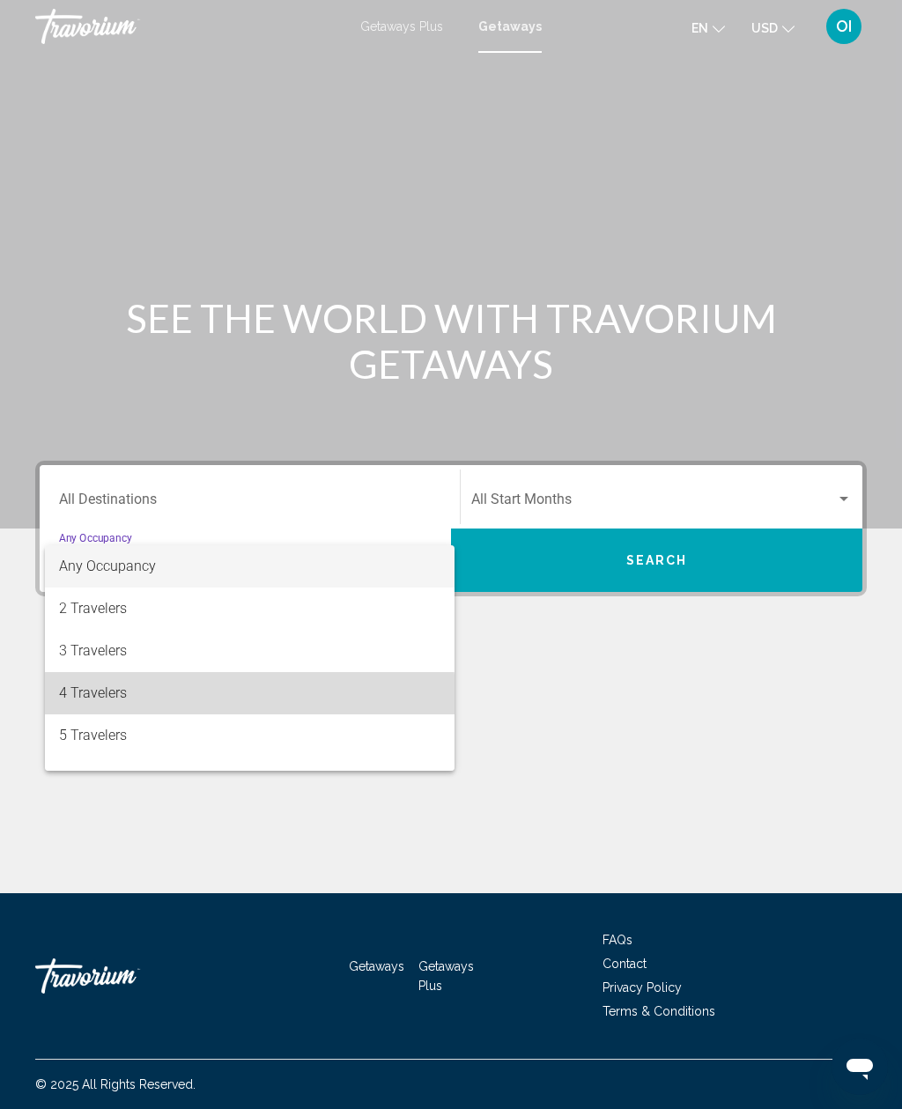
click at [167, 713] on span "4 Travelers" at bounding box center [249, 693] width 381 height 42
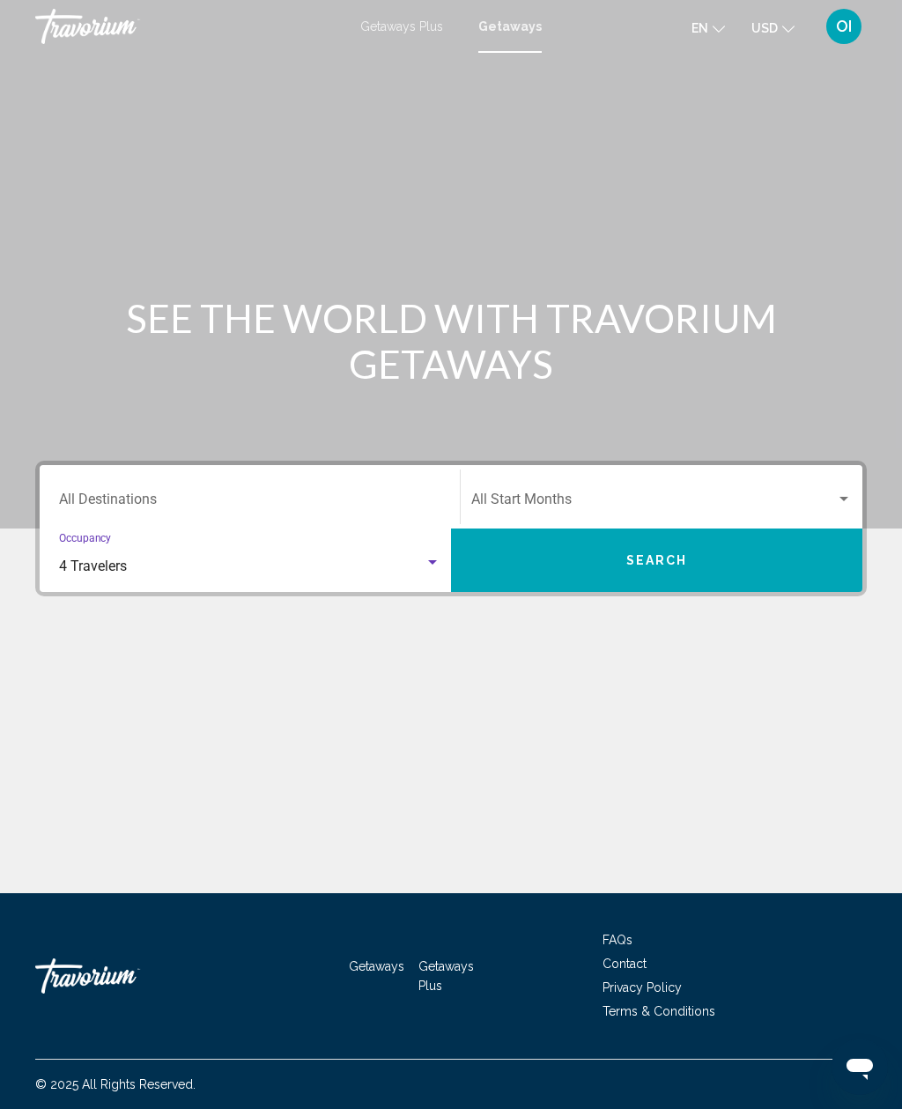
click at [579, 508] on span "Search widget" at bounding box center [653, 503] width 365 height 16
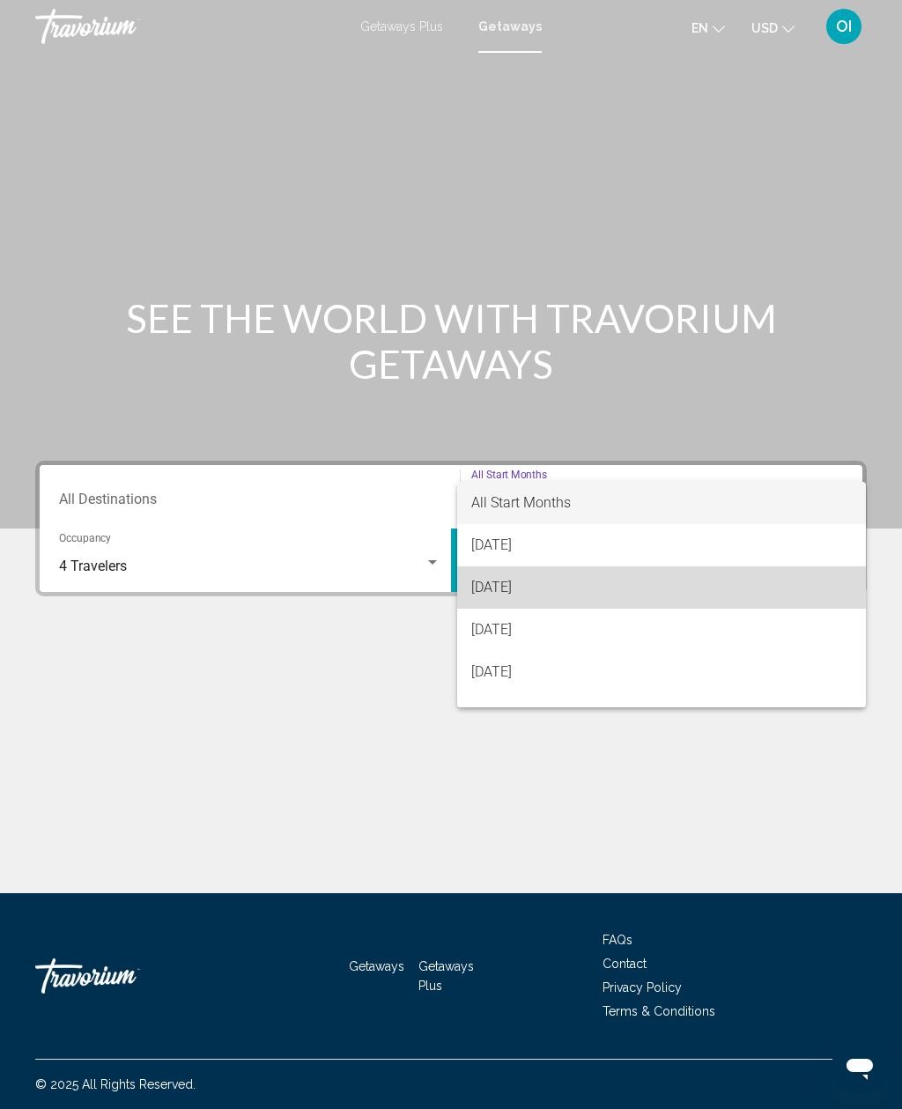
click at [536, 578] on span "September 2025" at bounding box center [661, 587] width 380 height 42
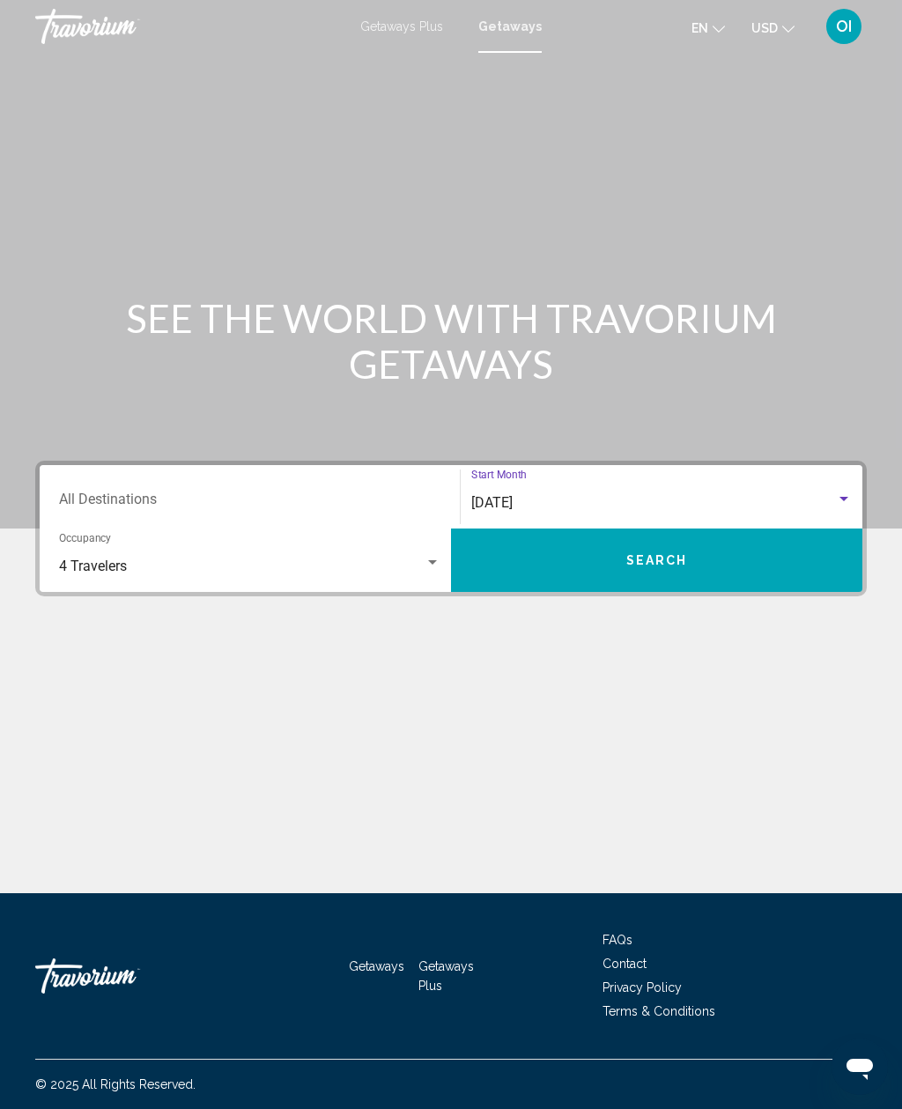
click at [596, 565] on button "Search" at bounding box center [656, 559] width 411 height 63
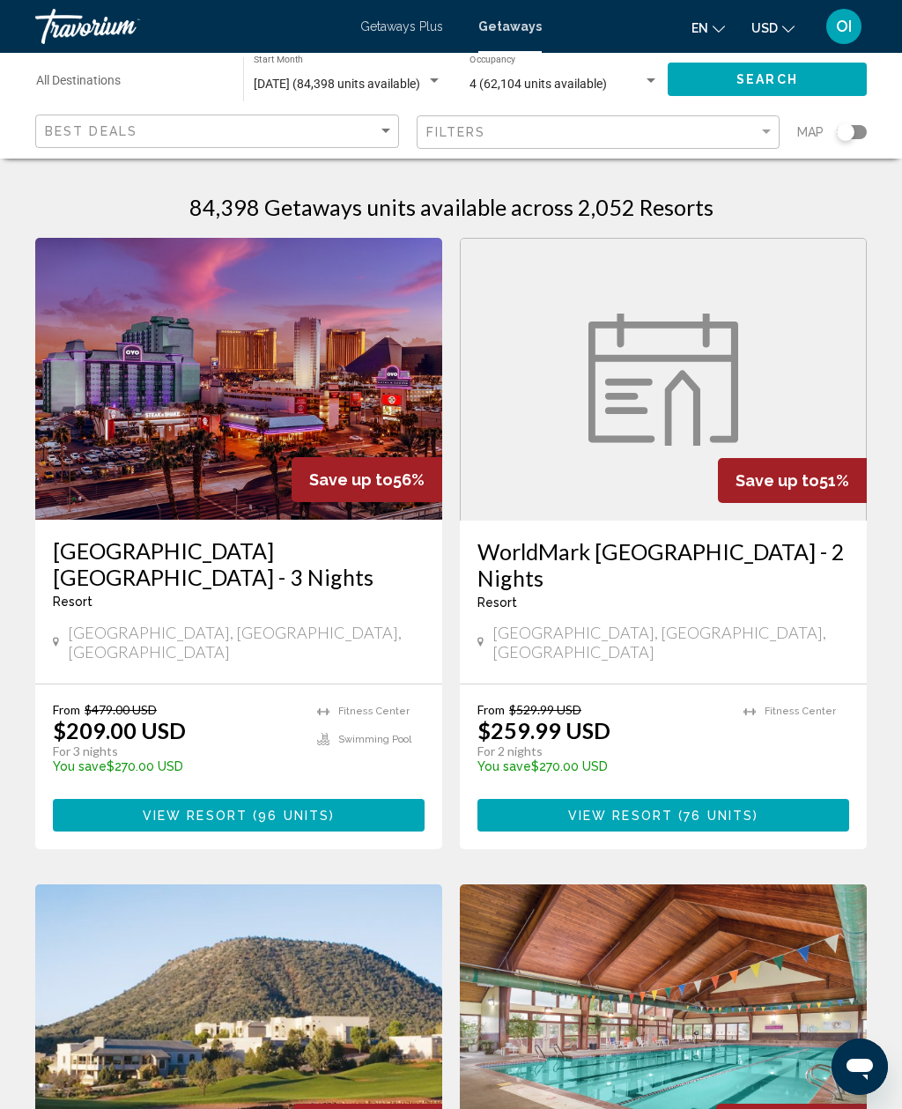
click at [830, 69] on button "Search" at bounding box center [766, 79] width 199 height 33
click at [155, 88] on input "Destination All Destinations" at bounding box center [130, 84] width 189 height 14
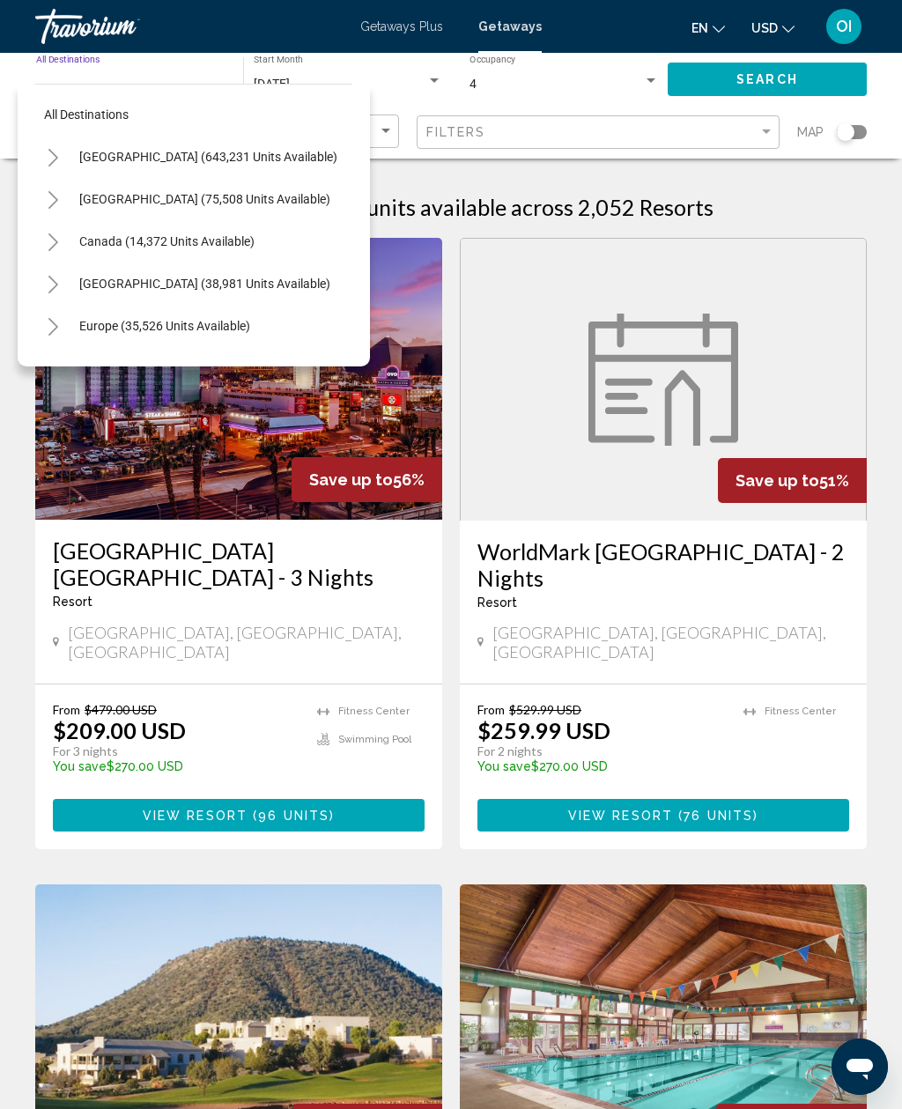
click at [114, 112] on span "All destinations" at bounding box center [86, 114] width 85 height 14
type input "**********"
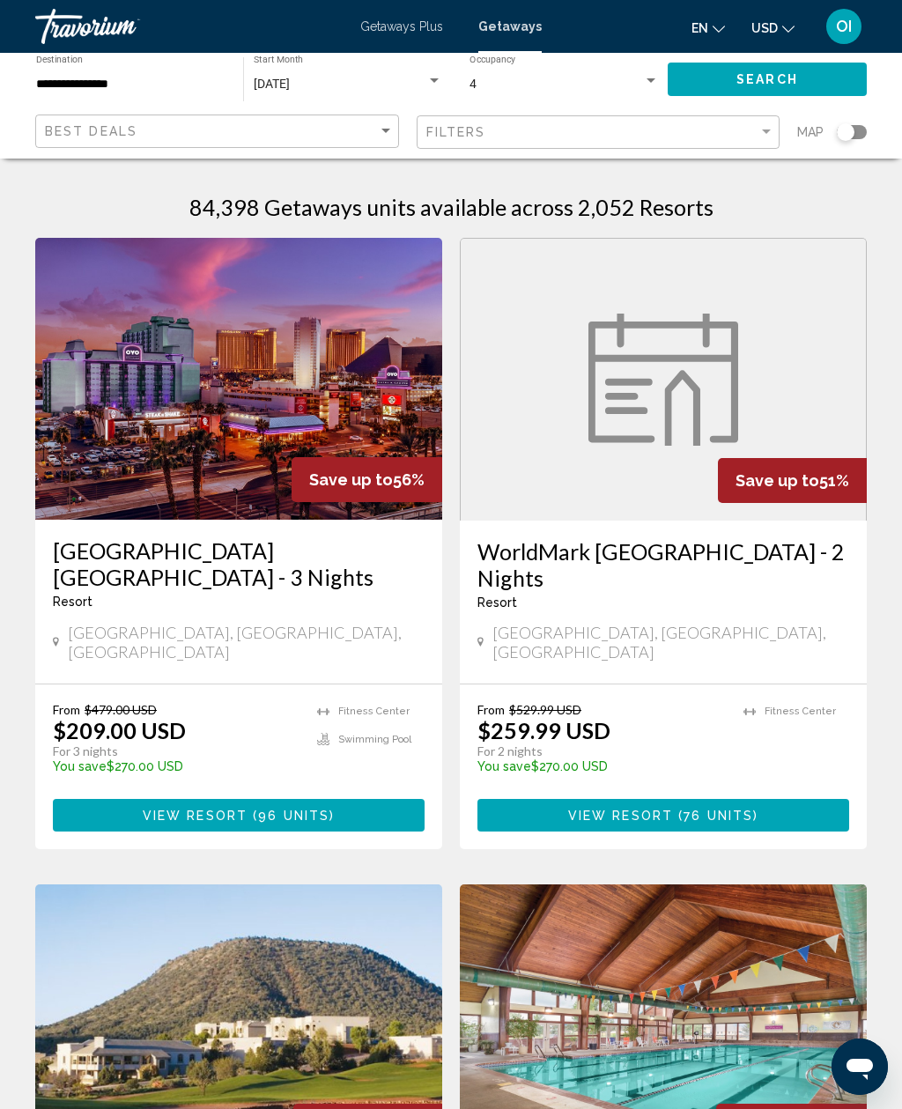
click at [545, 23] on div "Getaways Plus Getaways en English Español Français Italiano Português русский U…" at bounding box center [451, 26] width 902 height 37
click at [505, 23] on span "Getaways" at bounding box center [509, 26] width 63 height 14
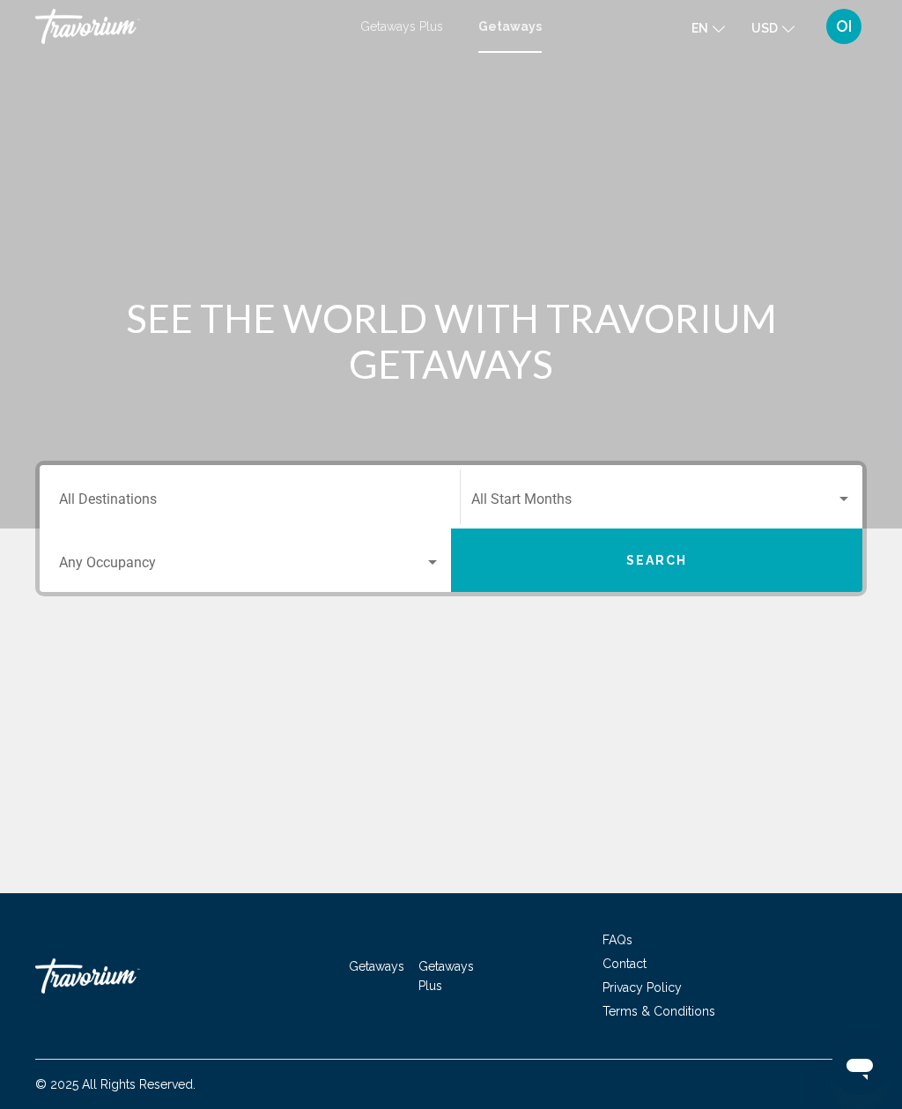
click at [87, 509] on input "Destination All Destinations" at bounding box center [249, 503] width 381 height 16
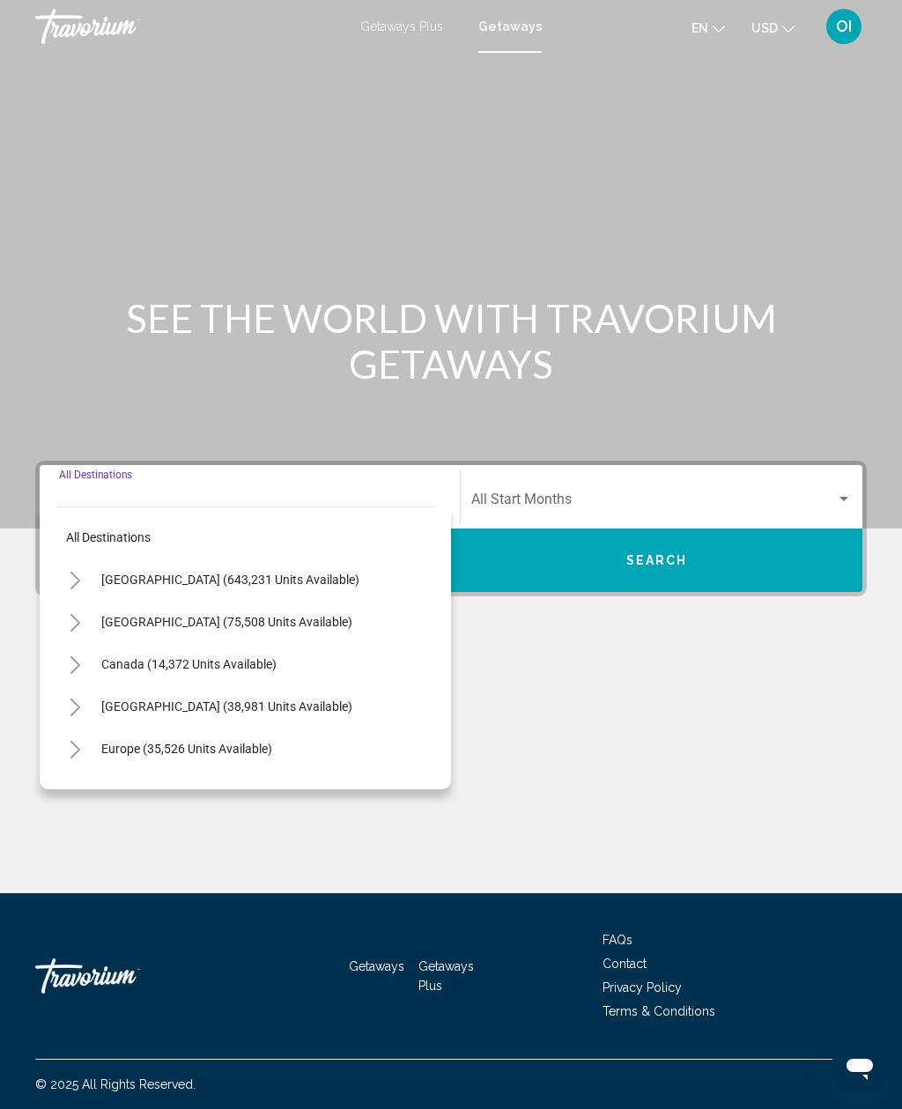
scroll to position [56, 0]
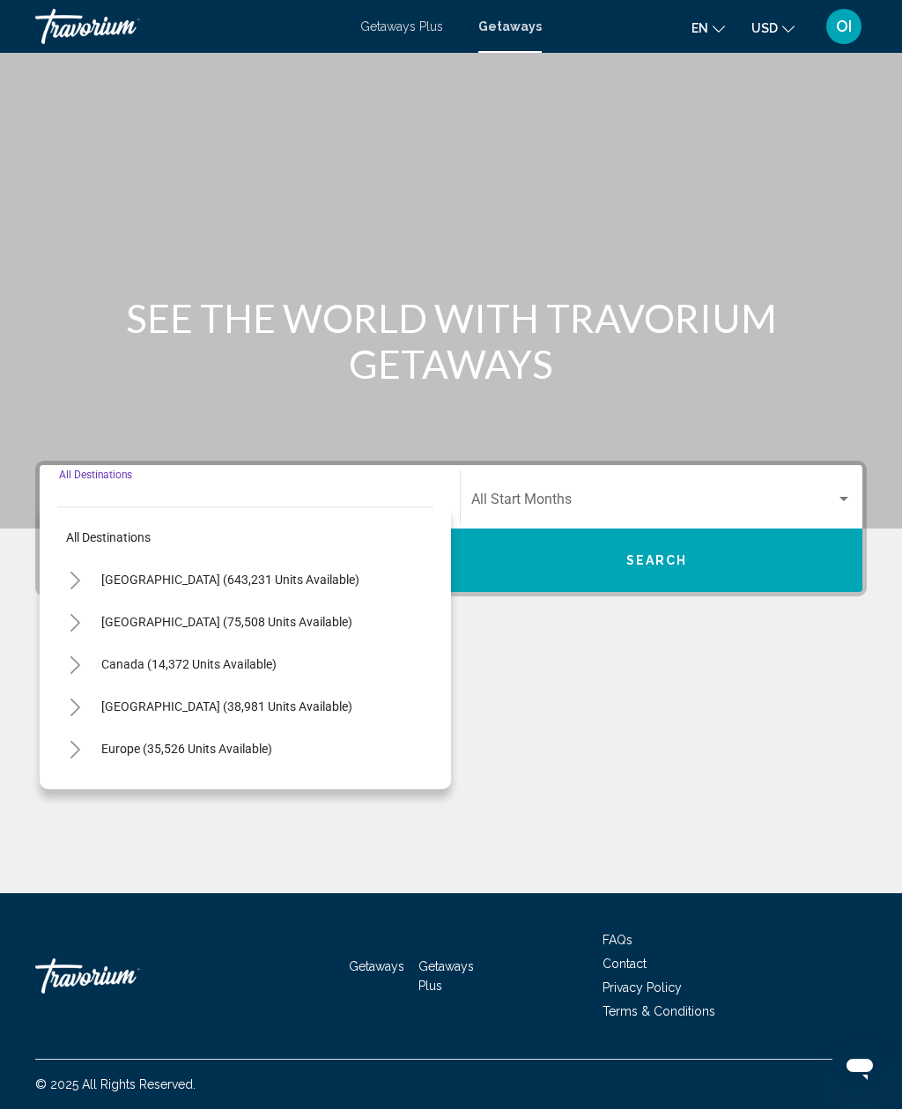
click at [100, 495] on input "Destination All Destinations" at bounding box center [249, 503] width 381 height 16
click at [80, 495] on input "Destination All Destinations" at bounding box center [249, 503] width 381 height 16
click at [72, 495] on input "Destination All Destinations" at bounding box center [249, 503] width 381 height 16
click at [122, 572] on span "[GEOGRAPHIC_DATA] (643,231 units available)" at bounding box center [230, 579] width 258 height 14
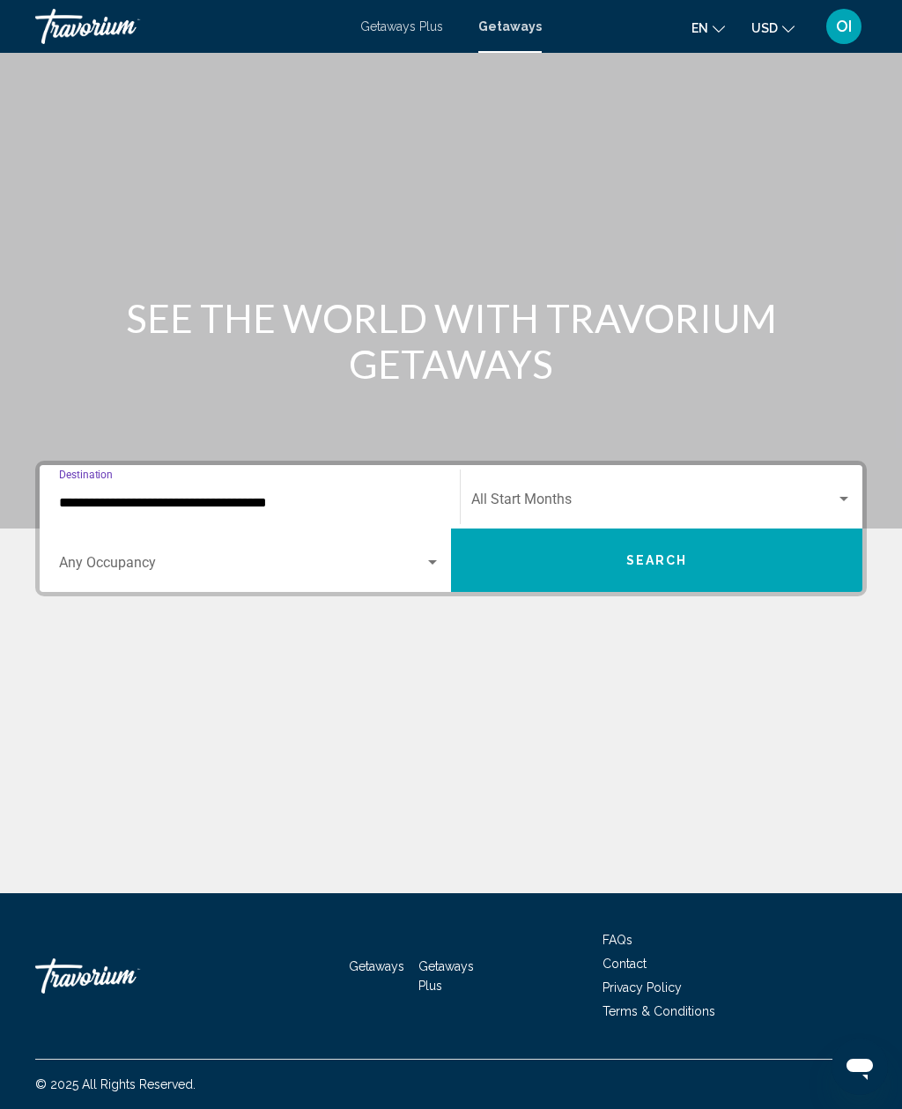
click at [103, 495] on input "**********" at bounding box center [249, 503] width 381 height 16
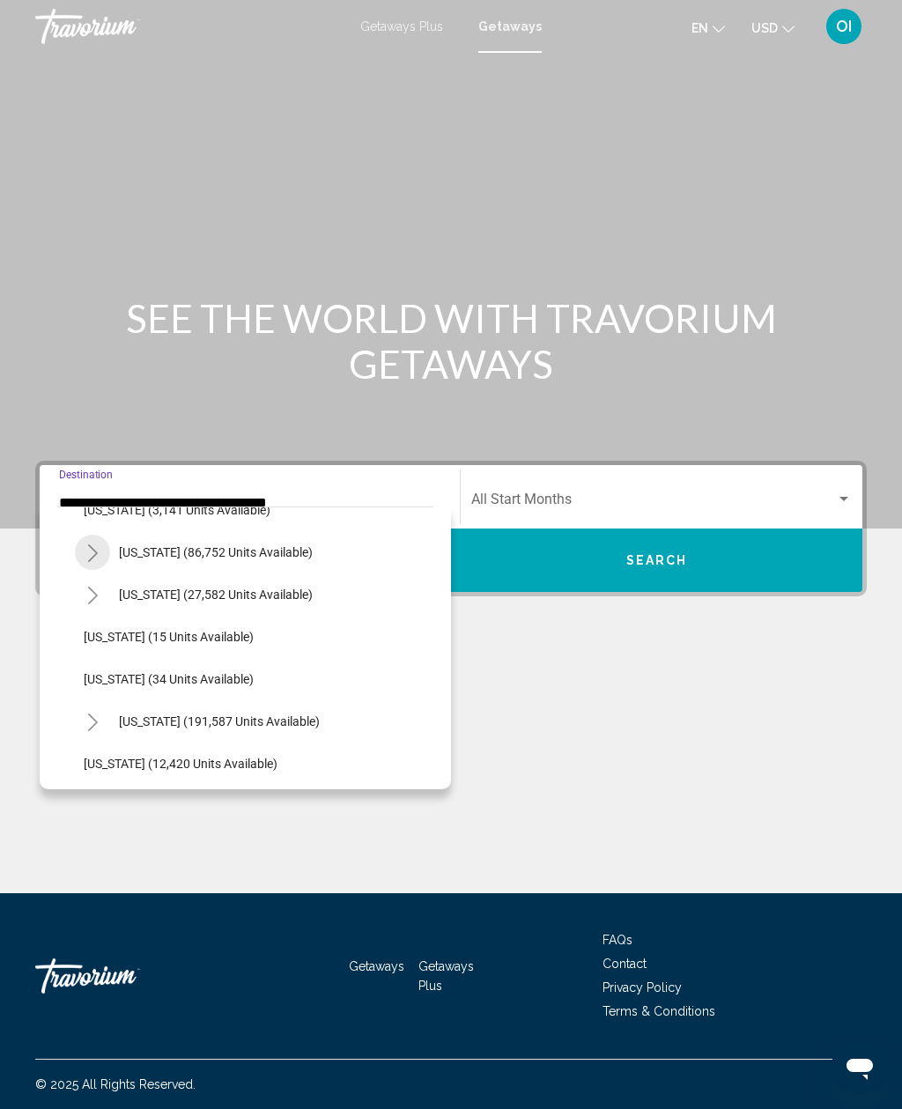
scroll to position [159, 0]
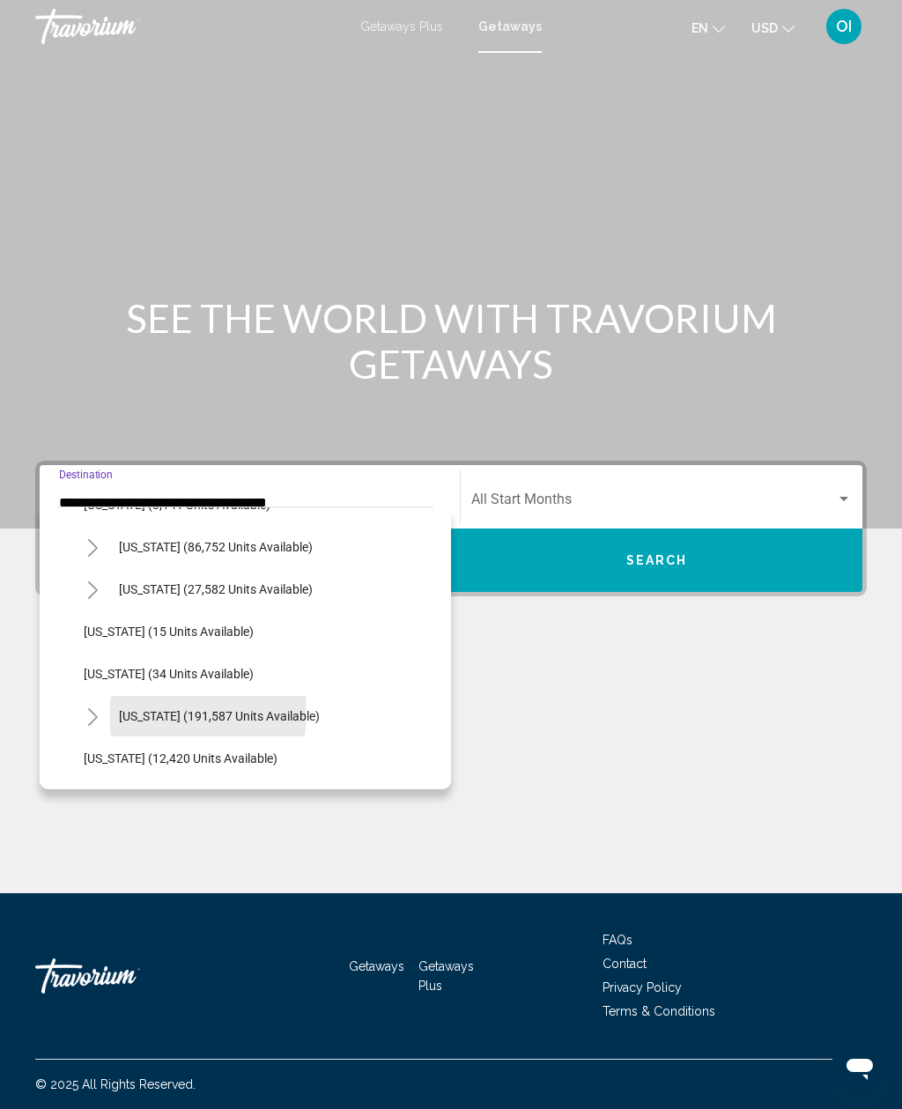
click at [144, 709] on span "[US_STATE] (191,587 units available)" at bounding box center [219, 716] width 201 height 14
type input "**********"
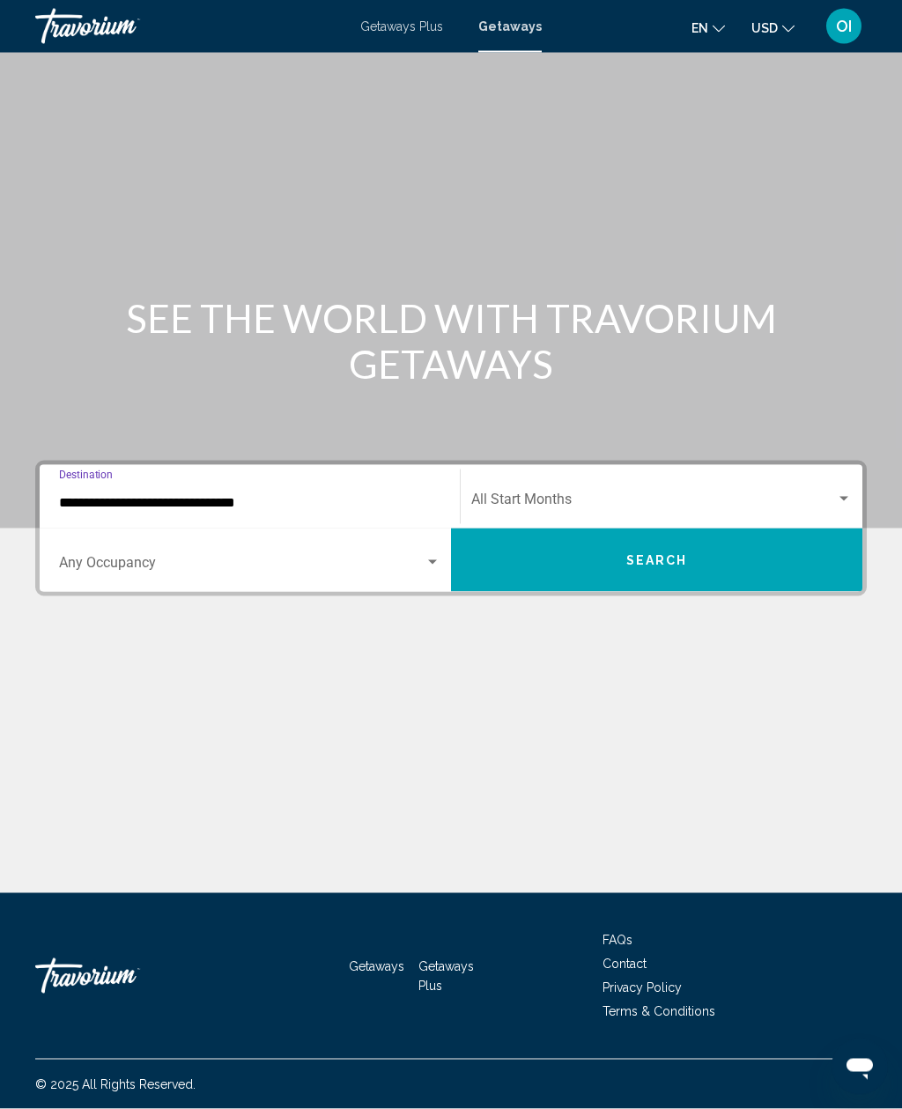
scroll to position [56, 0]
click at [122, 558] on span "Search widget" at bounding box center [241, 566] width 365 height 16
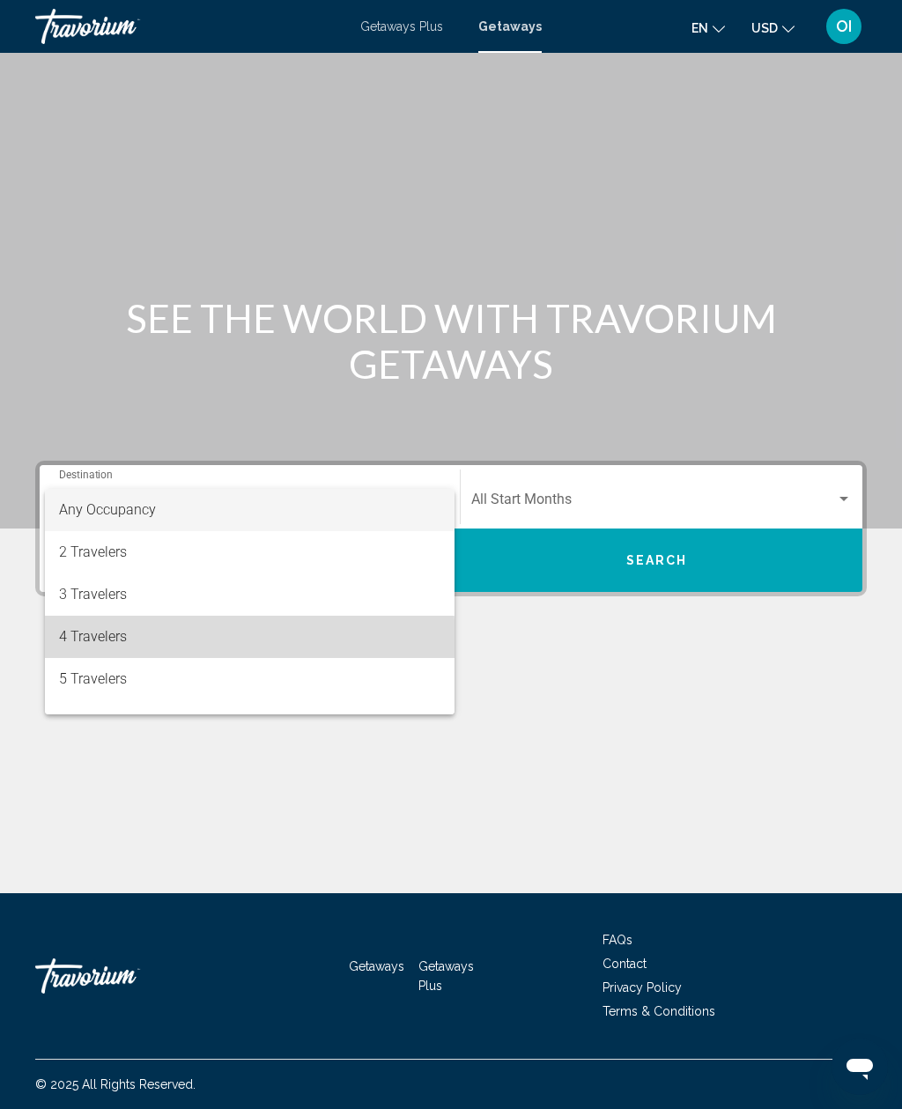
click at [86, 645] on span "4 Travelers" at bounding box center [249, 637] width 381 height 42
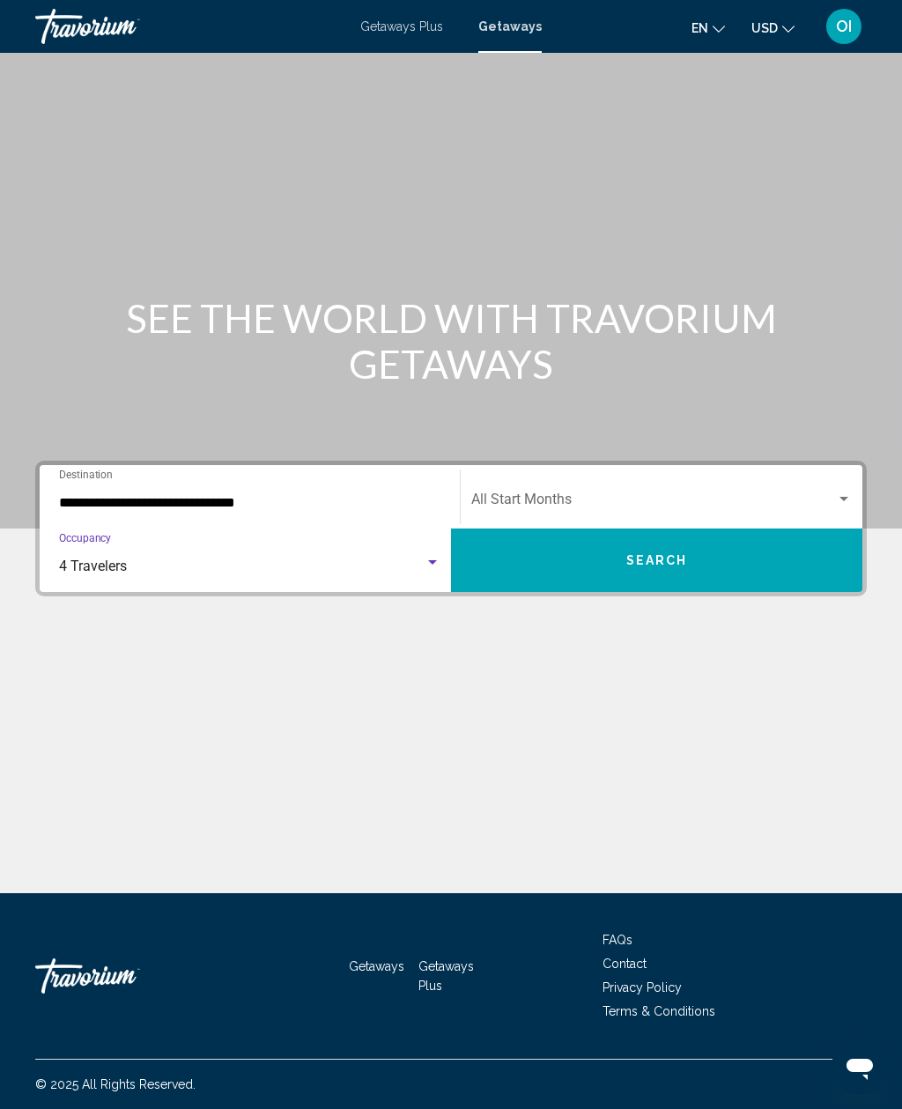
click at [501, 495] on span "Search widget" at bounding box center [653, 503] width 365 height 16
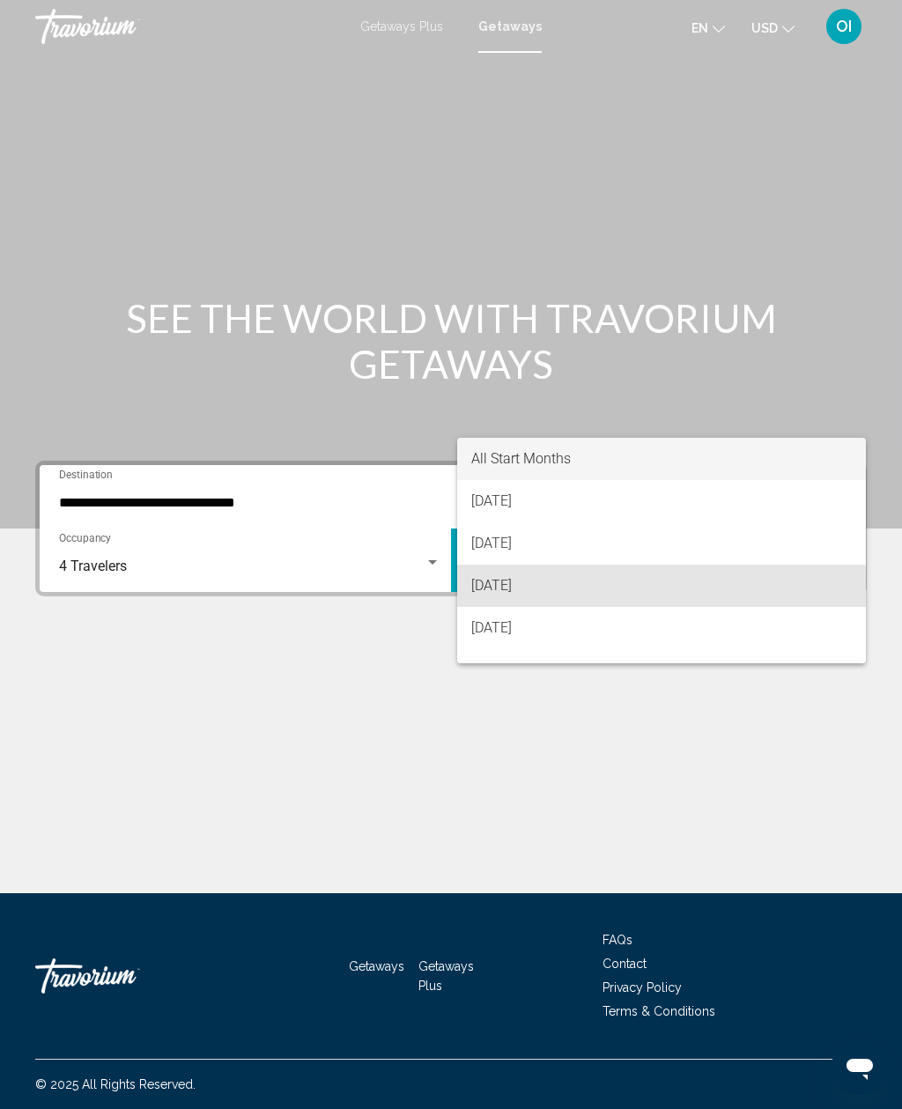
scroll to position [0, 0]
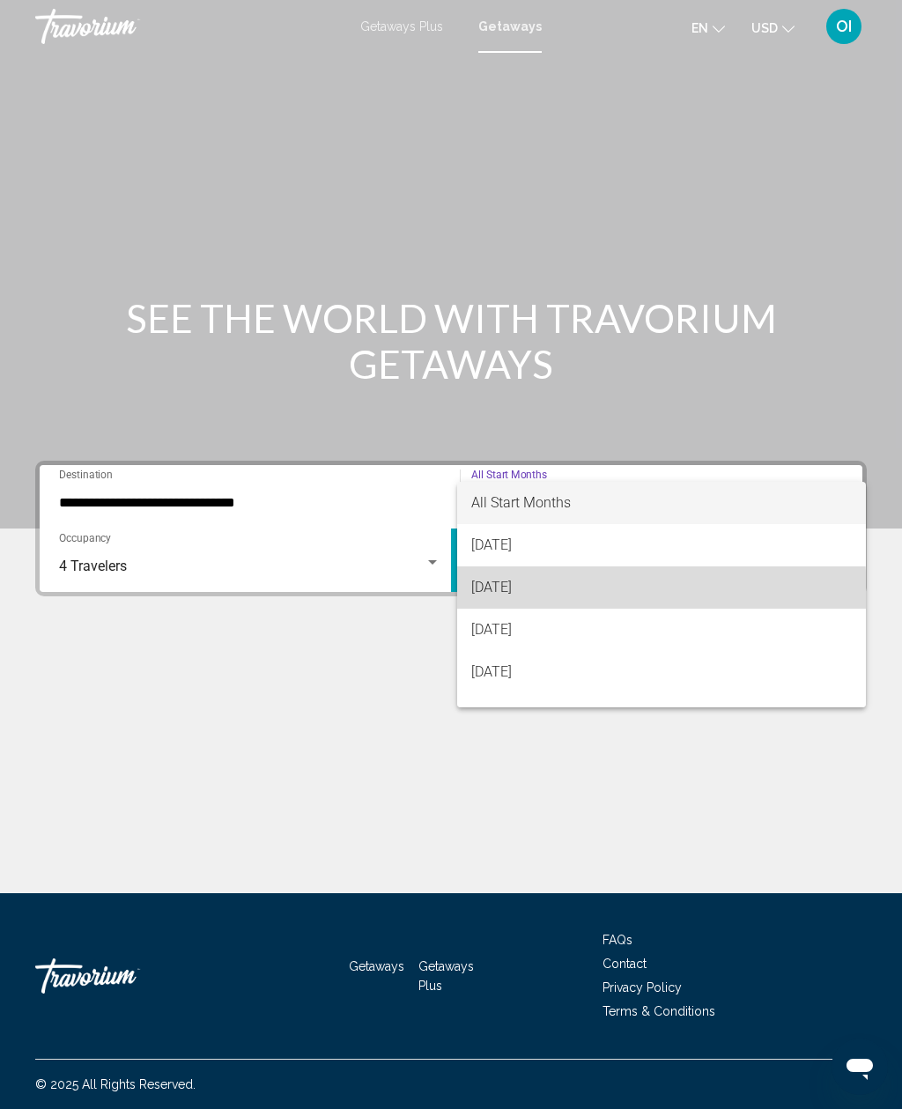
click at [509, 595] on span "September 2025" at bounding box center [661, 587] width 380 height 42
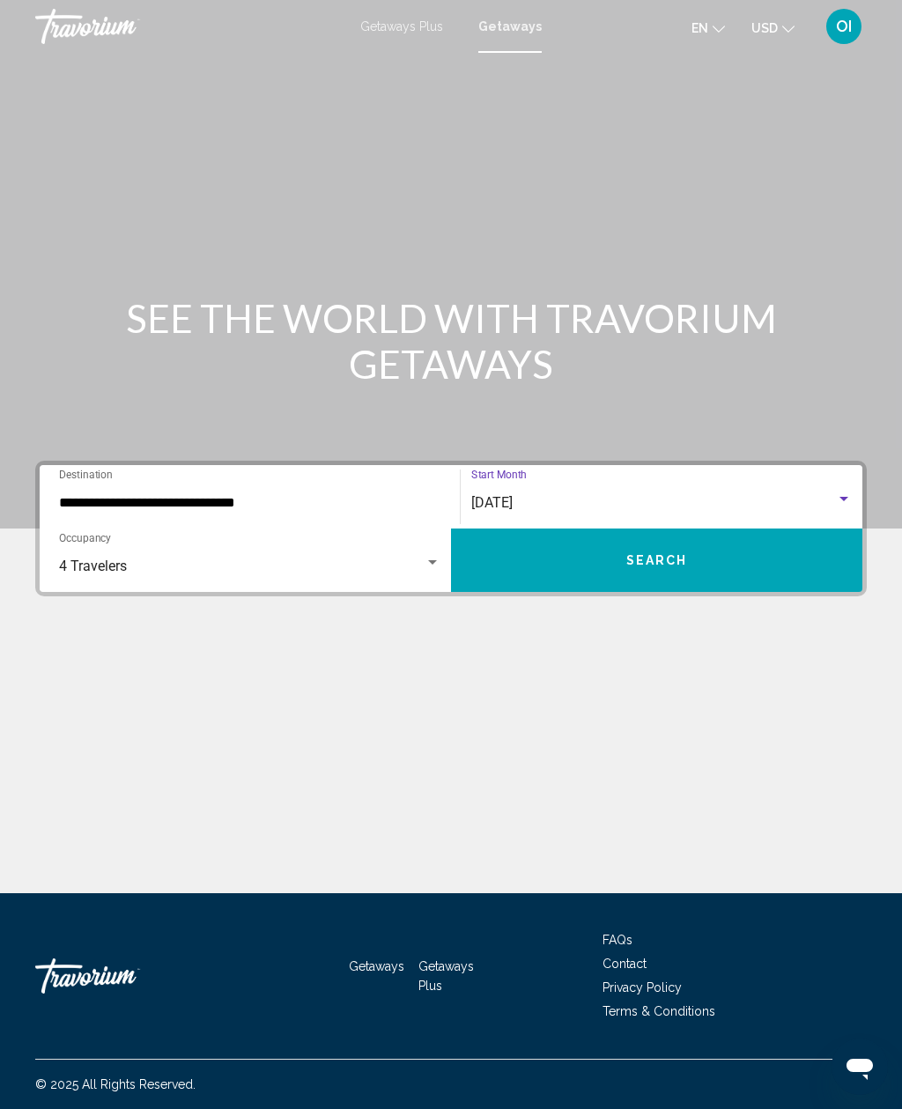
click at [503, 580] on button "Search" at bounding box center [656, 559] width 411 height 63
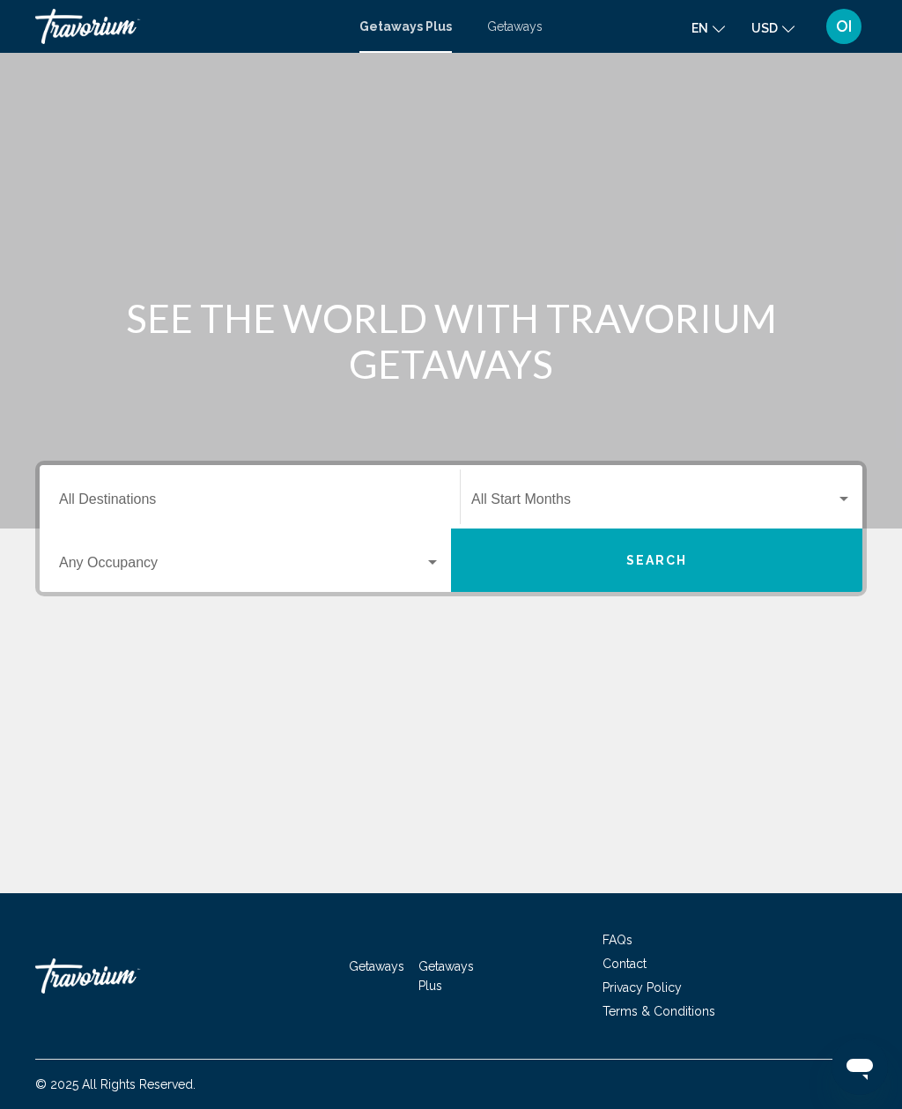
click at [79, 495] on input "Destination All Destinations" at bounding box center [249, 503] width 381 height 16
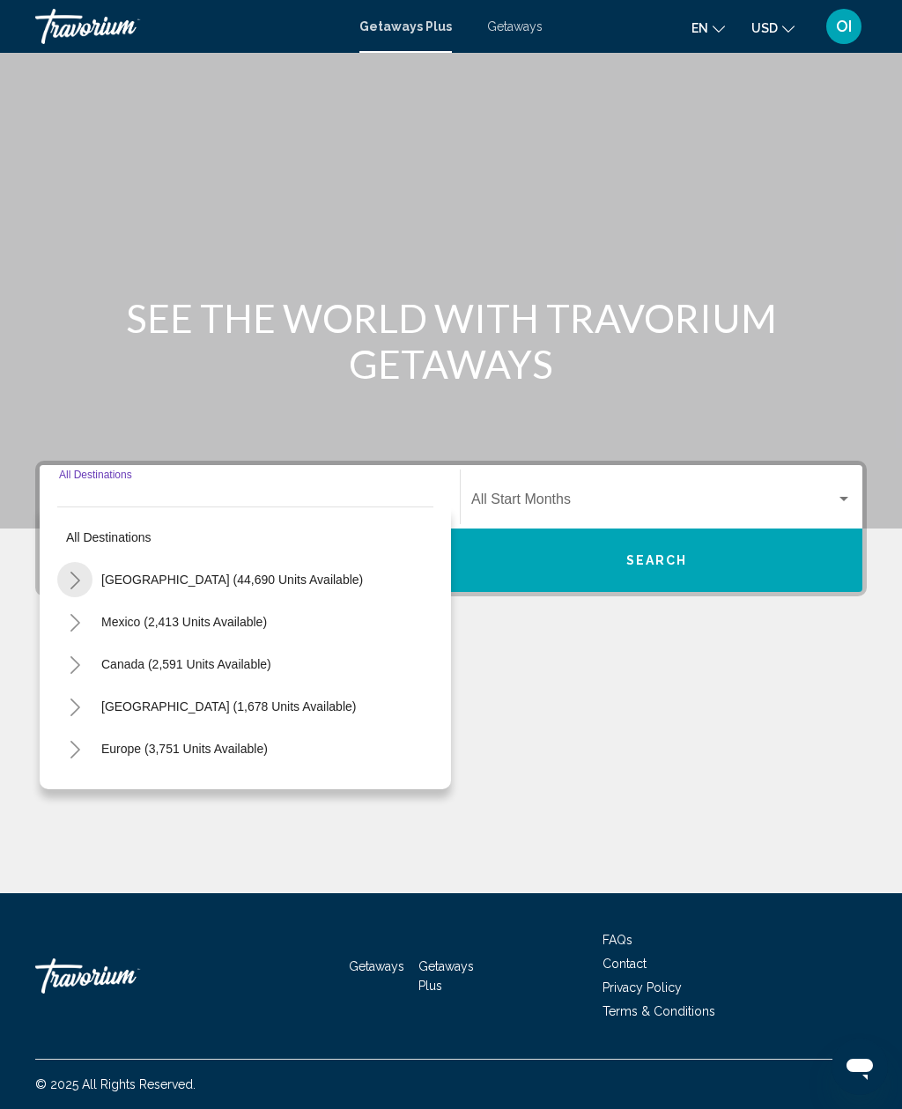
click at [70, 562] on button "Toggle United States (44,690 units available)" at bounding box center [74, 579] width 35 height 35
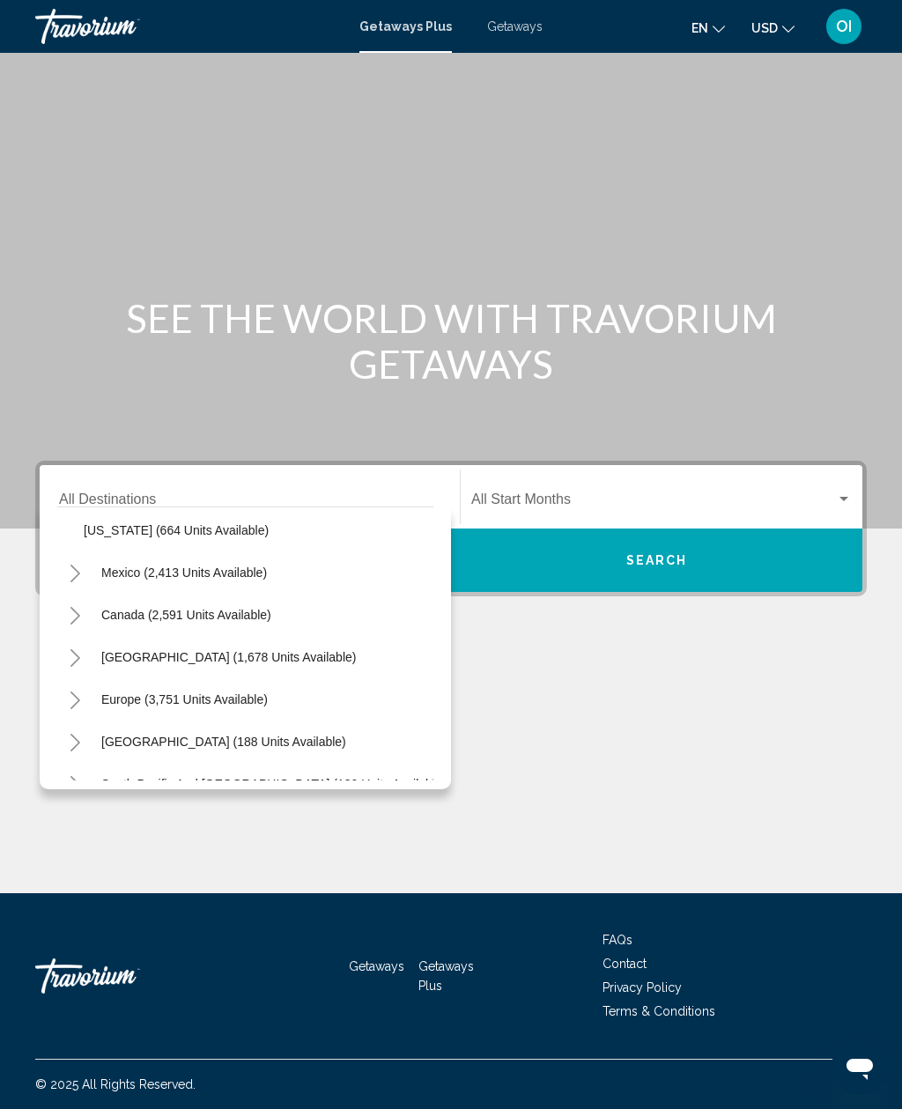
scroll to position [1741, 0]
click at [93, 594] on button "Canada (2,591 units available)" at bounding box center [186, 614] width 188 height 41
type input "**********"
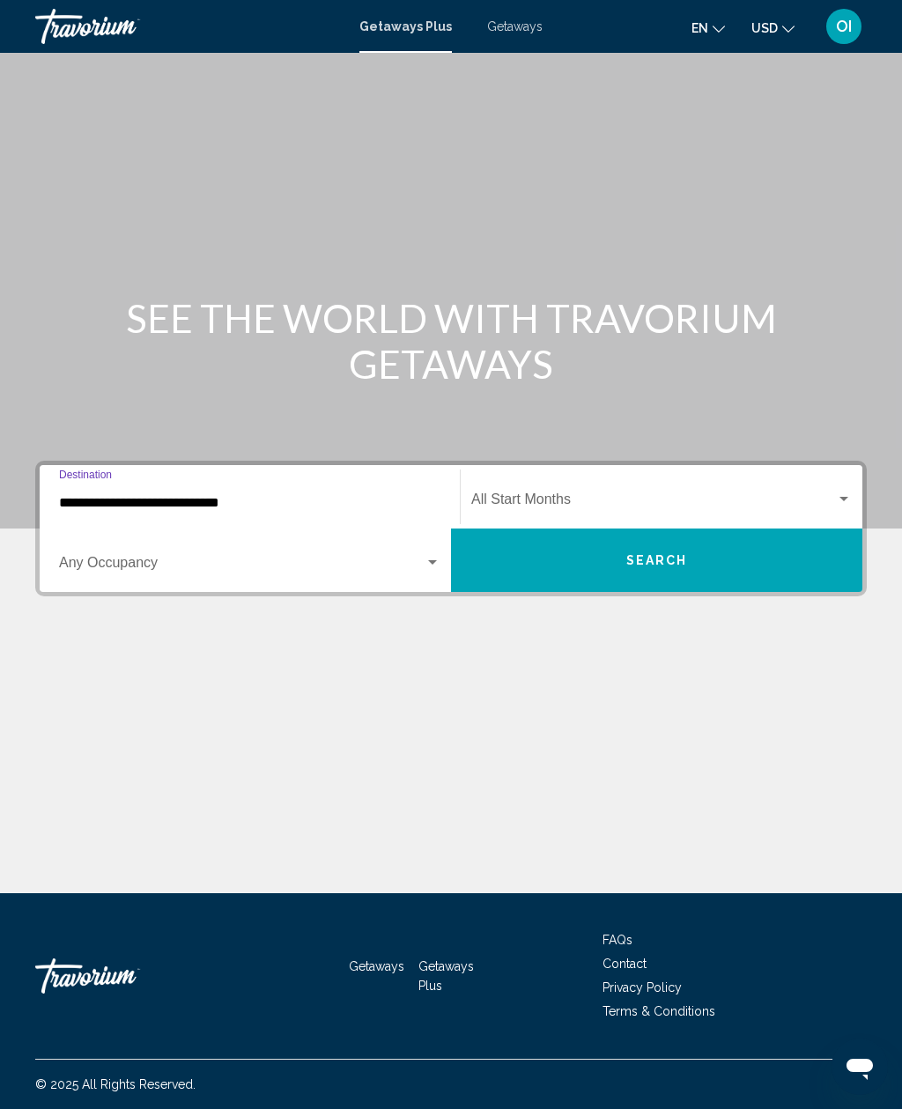
click at [483, 41] on div "Getaways Plus Getaways en English Español Français Italiano Português русский U…" at bounding box center [451, 26] width 902 height 37
click at [509, 43] on div "Getaways Plus Getaways en English Español Français Italiano Português русский U…" at bounding box center [451, 26] width 902 height 37
click at [539, 48] on mat-toolbar "Getaways Plus Getaways en English Español Français Italiano Português русский U…" at bounding box center [451, 26] width 902 height 53
click at [508, 32] on span "Getaways" at bounding box center [514, 26] width 55 height 14
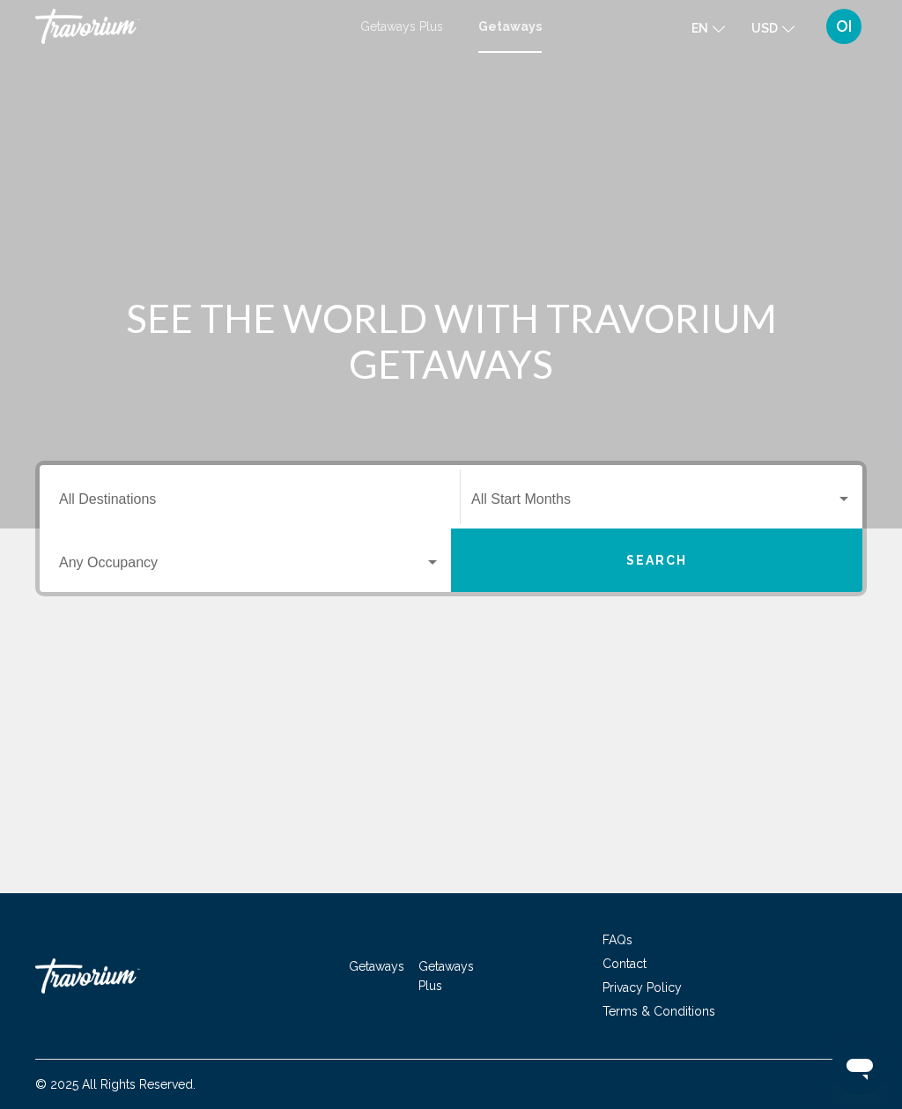
click at [508, 82] on div "Main content" at bounding box center [451, 264] width 902 height 528
click at [60, 505] on input "Destination All Destinations" at bounding box center [249, 503] width 381 height 16
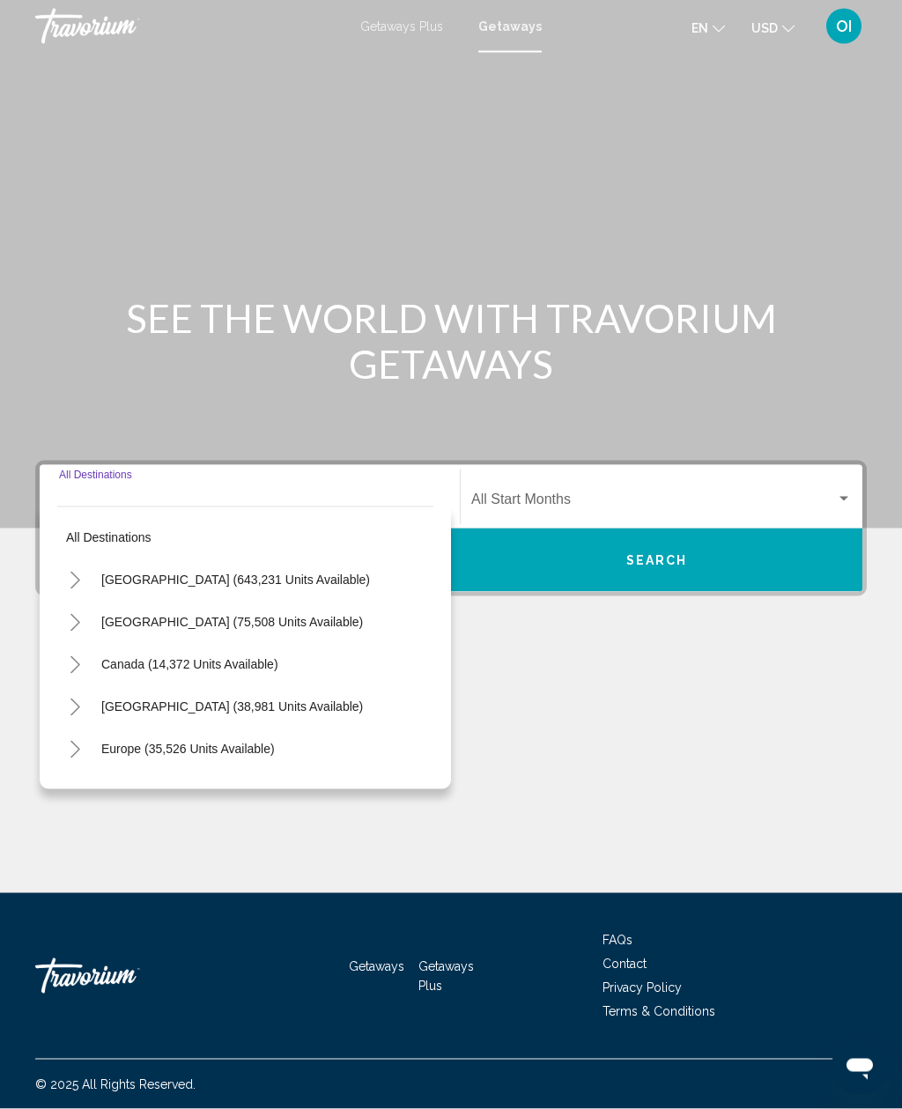
scroll to position [56, 0]
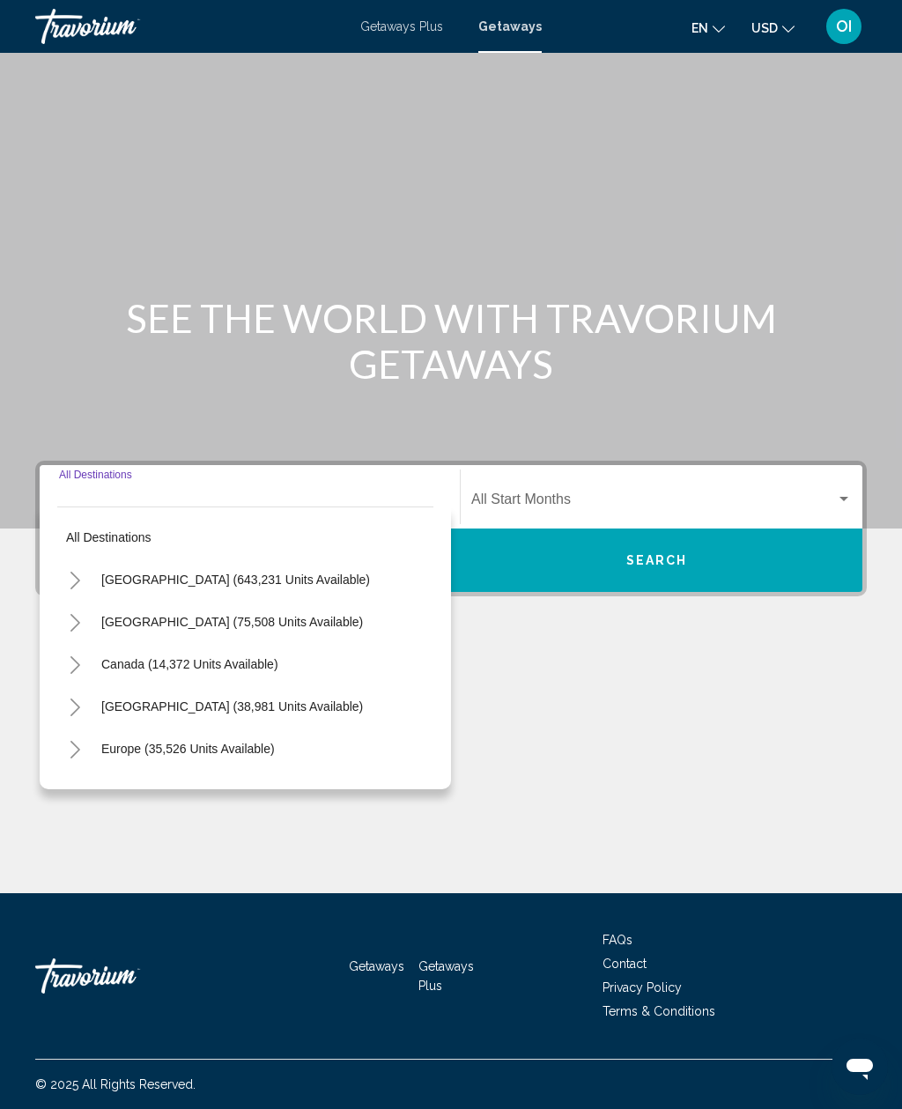
click at [88, 562] on button "Toggle United States (643,231 units available)" at bounding box center [74, 579] width 35 height 35
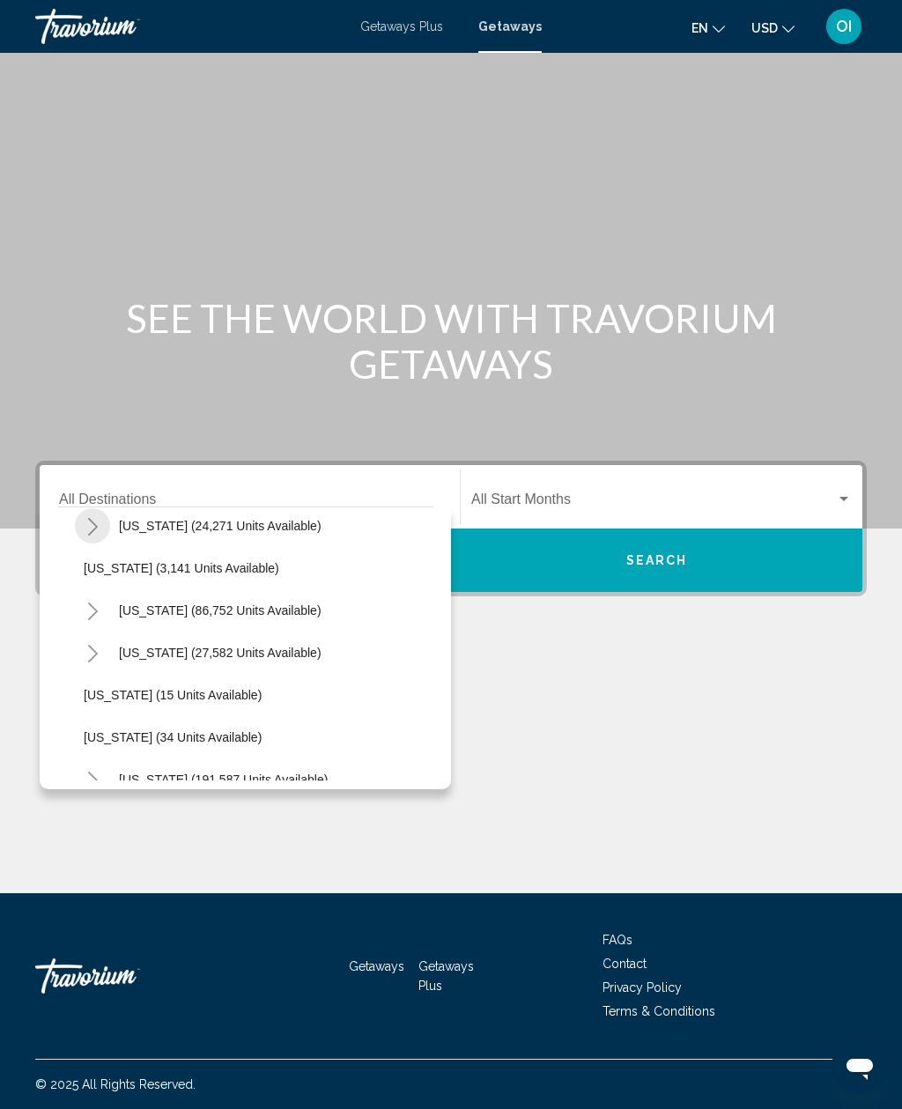
scroll to position [277, 0]
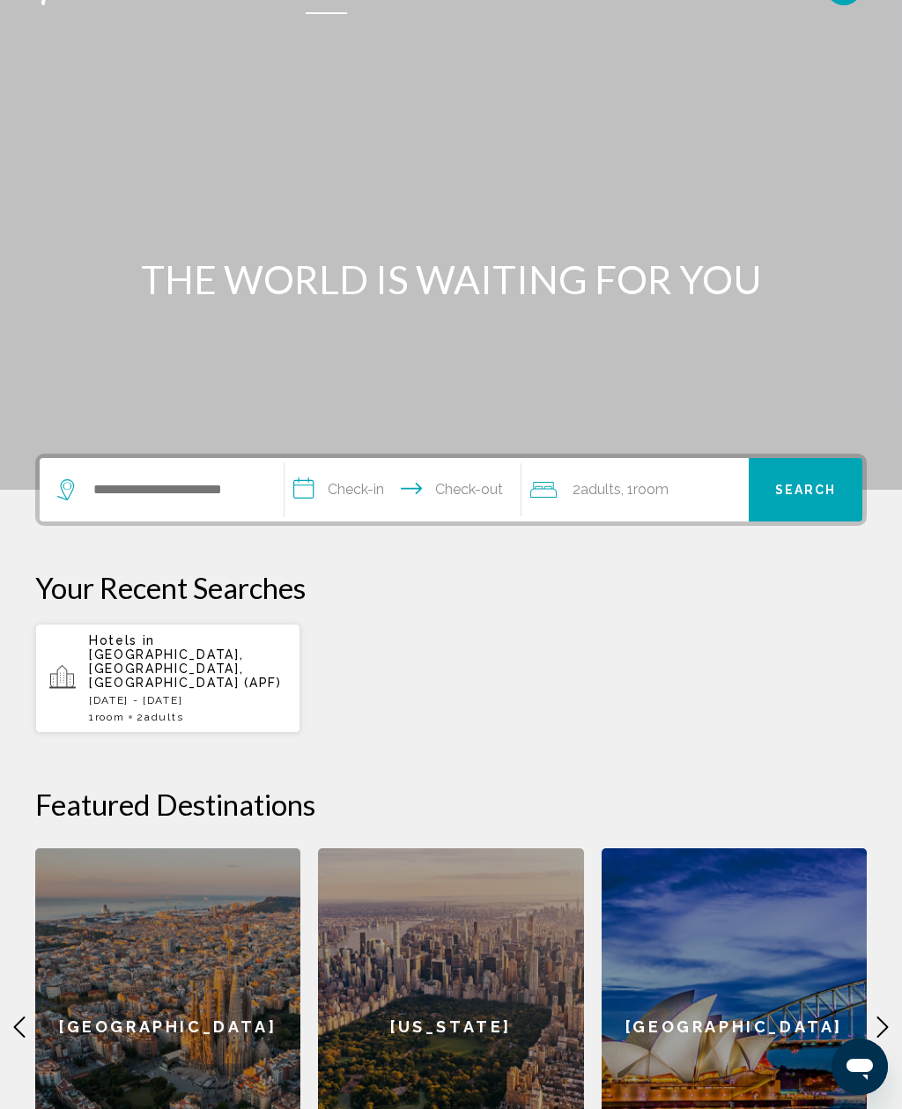
scroll to position [38, 0]
click at [128, 501] on input "Search widget" at bounding box center [175, 490] width 166 height 26
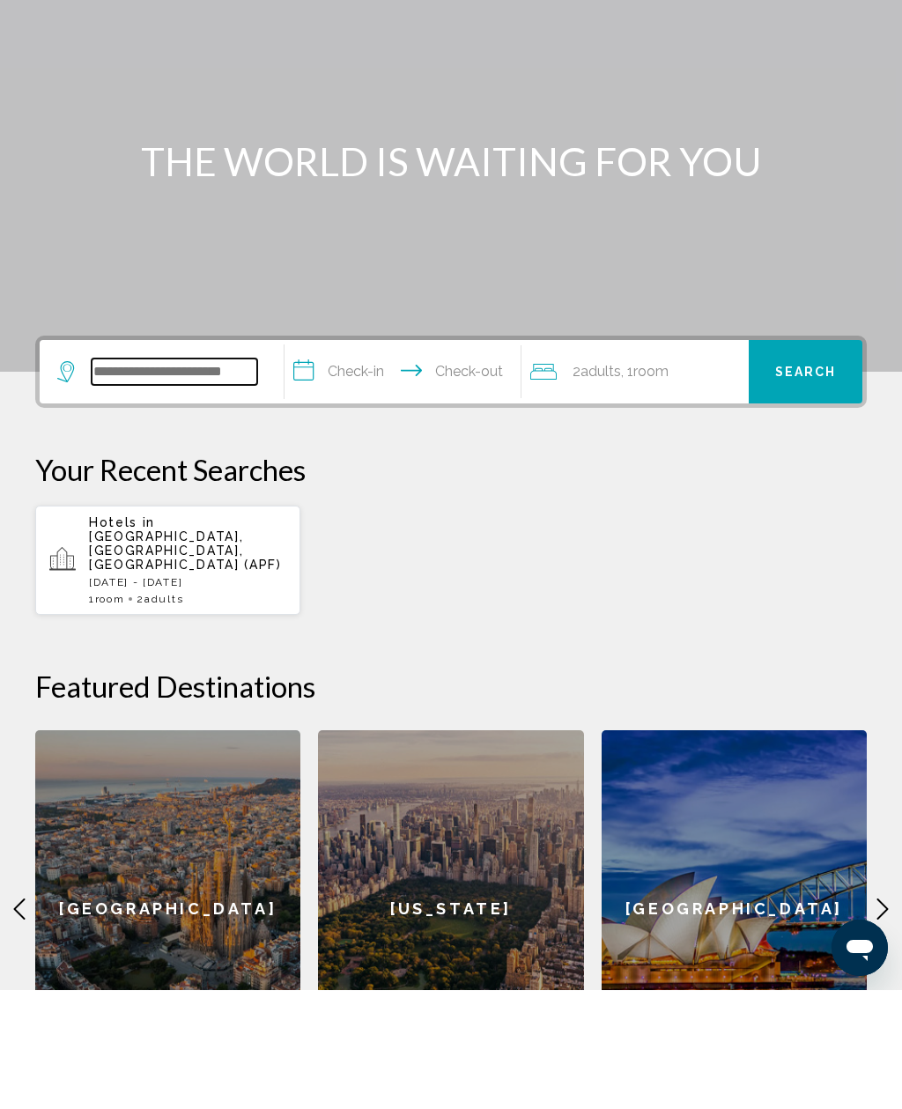
scroll to position [0, 0]
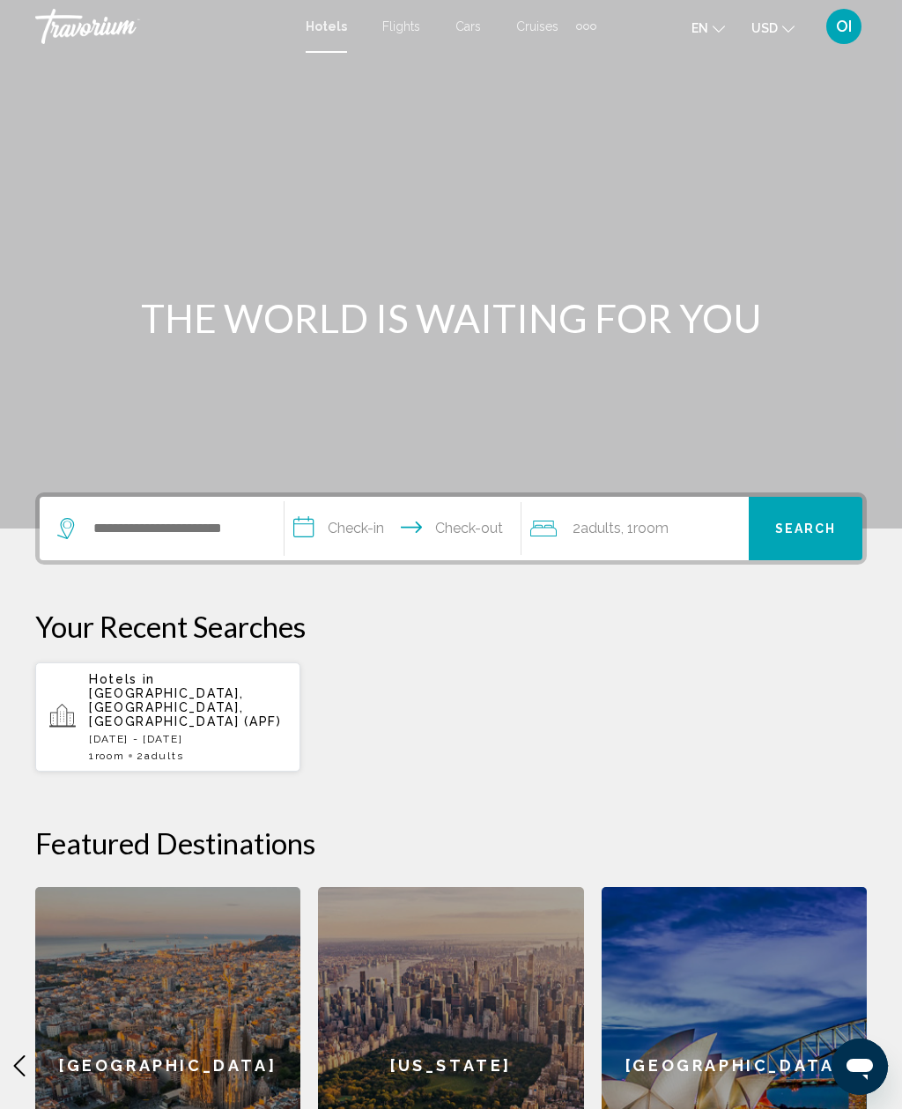
click at [397, 26] on span "Flights" at bounding box center [401, 26] width 38 height 14
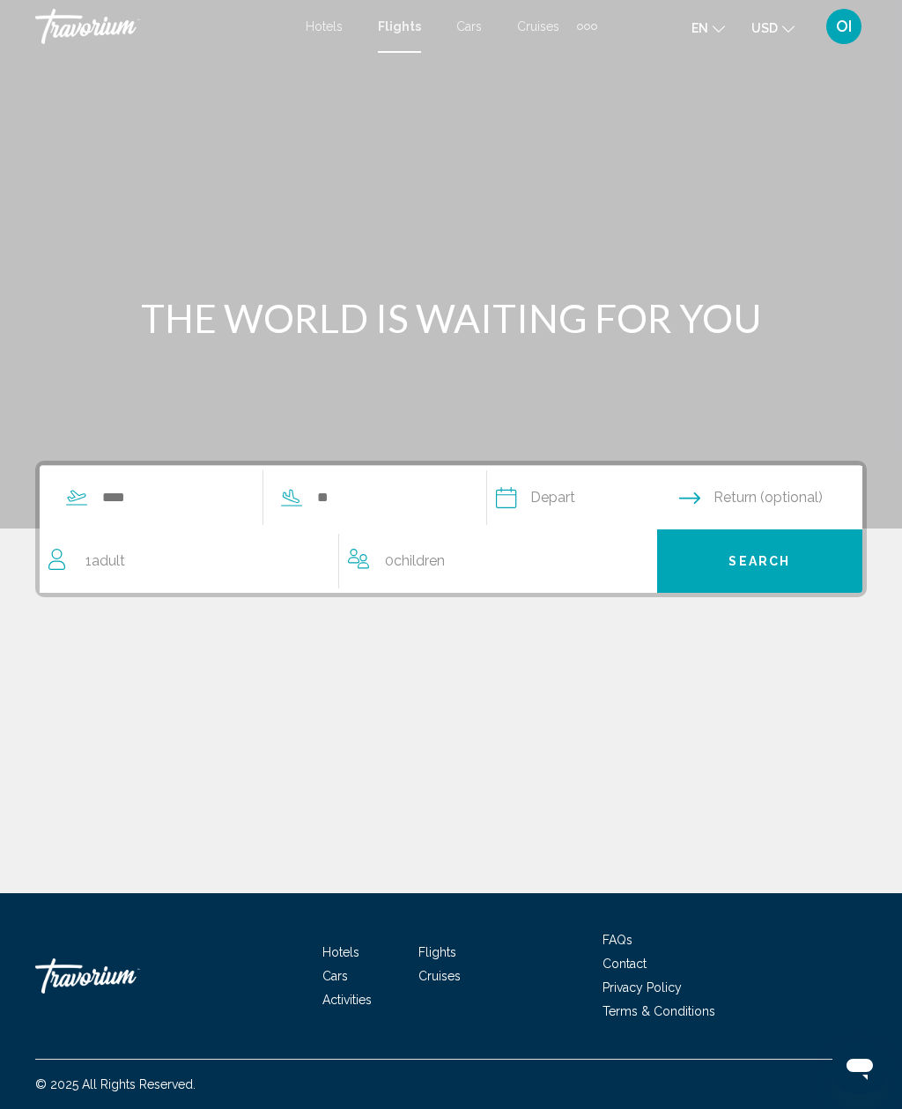
click at [470, 23] on span "Cars" at bounding box center [469, 26] width 26 height 14
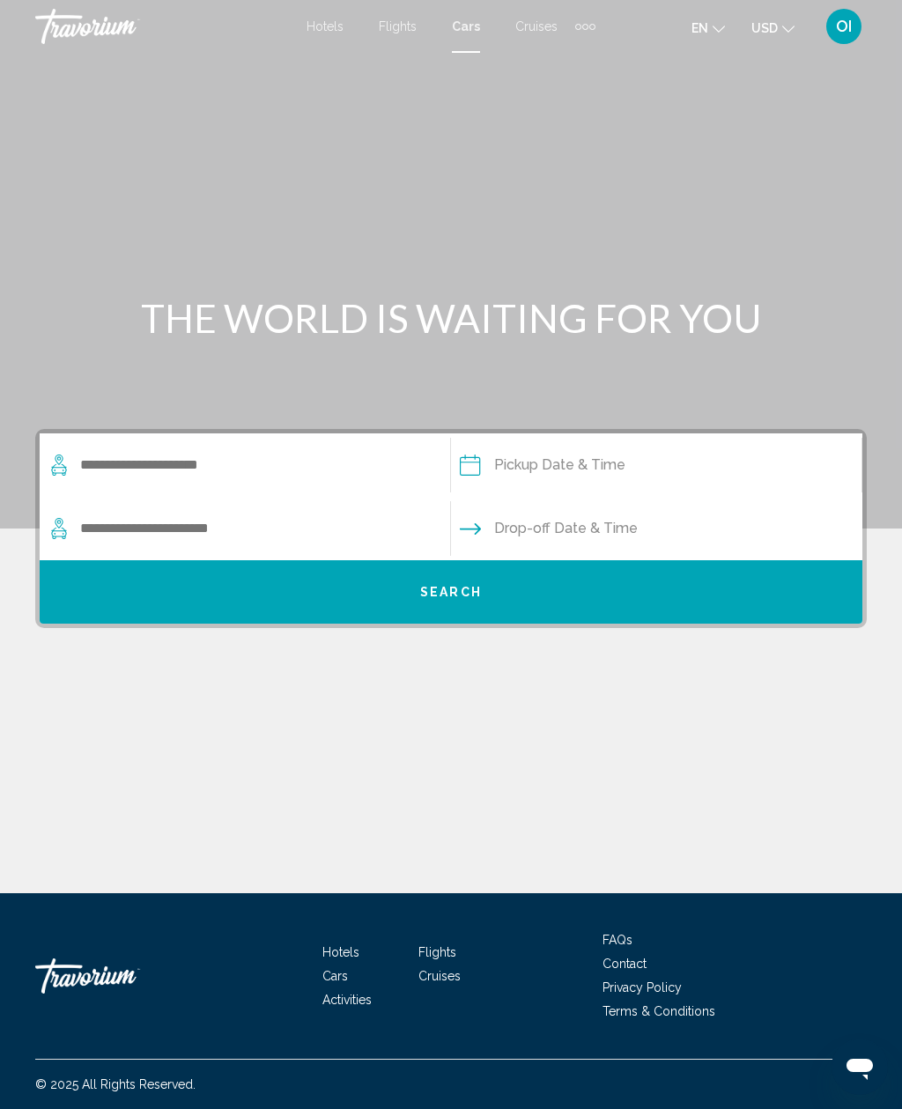
click at [316, 33] on span "Hotels" at bounding box center [324, 26] width 37 height 14
